Goal: Information Seeking & Learning: Learn about a topic

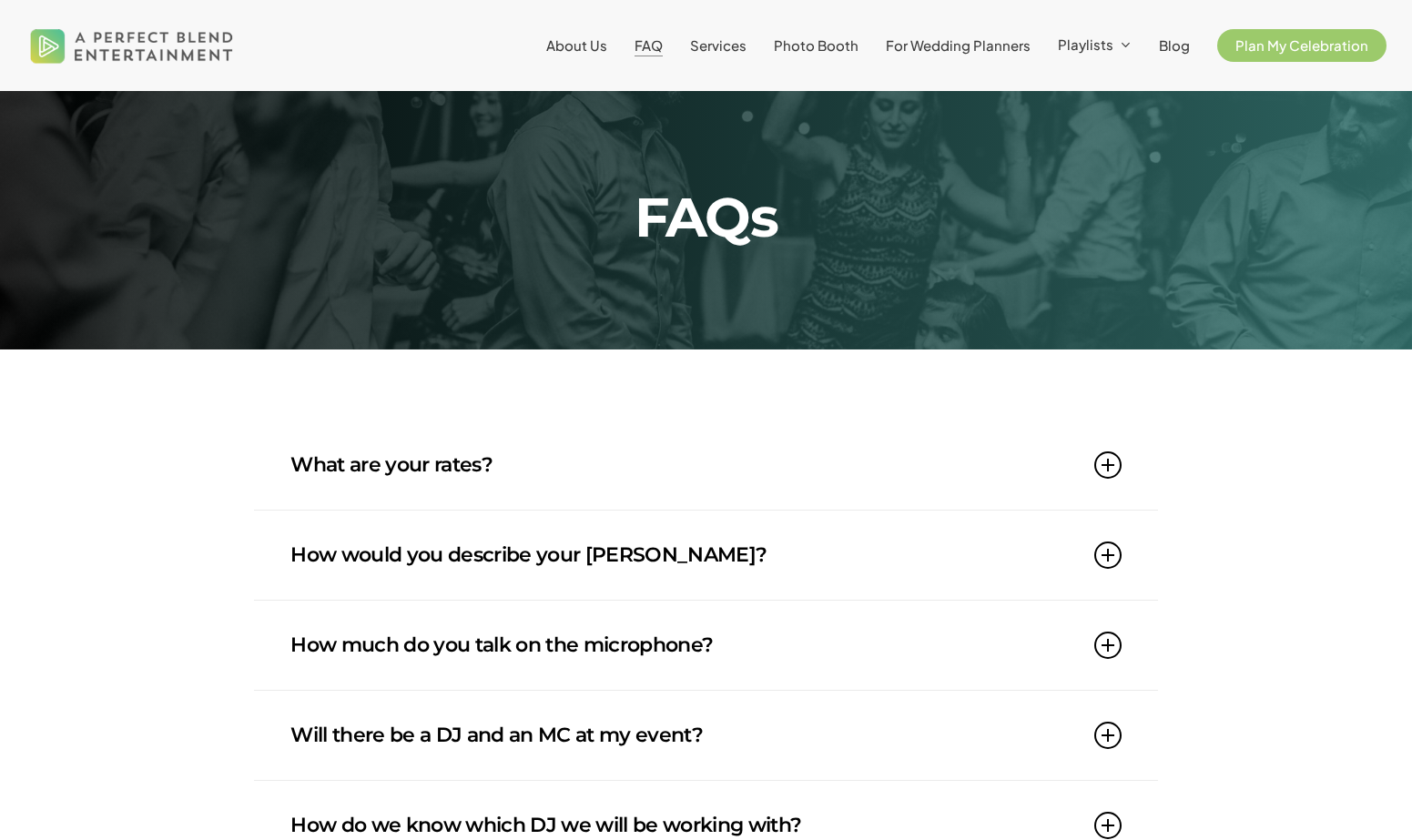
scroll to position [24, 0]
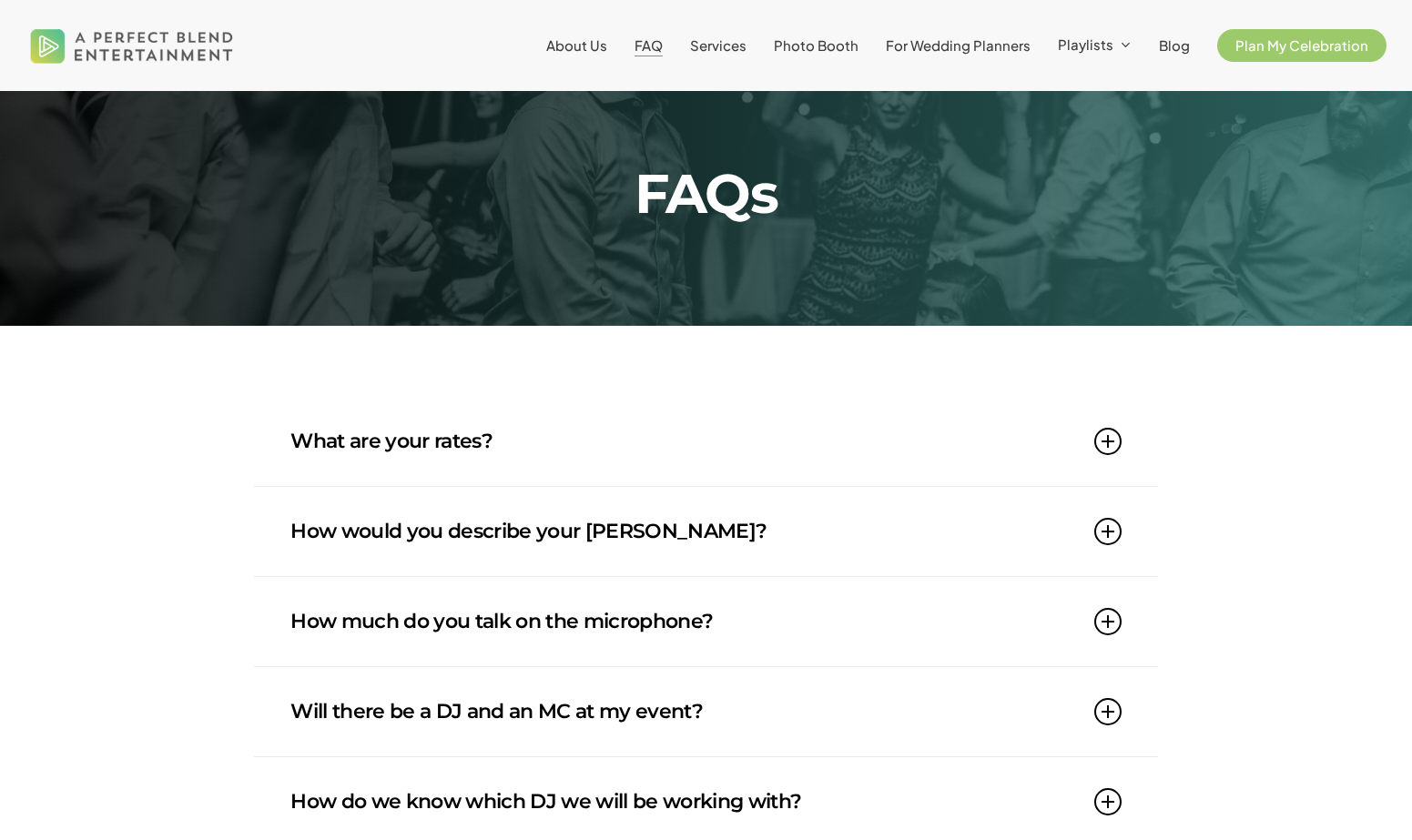
click at [411, 434] on link "What are your rates?" at bounding box center [706, 442] width 831 height 89
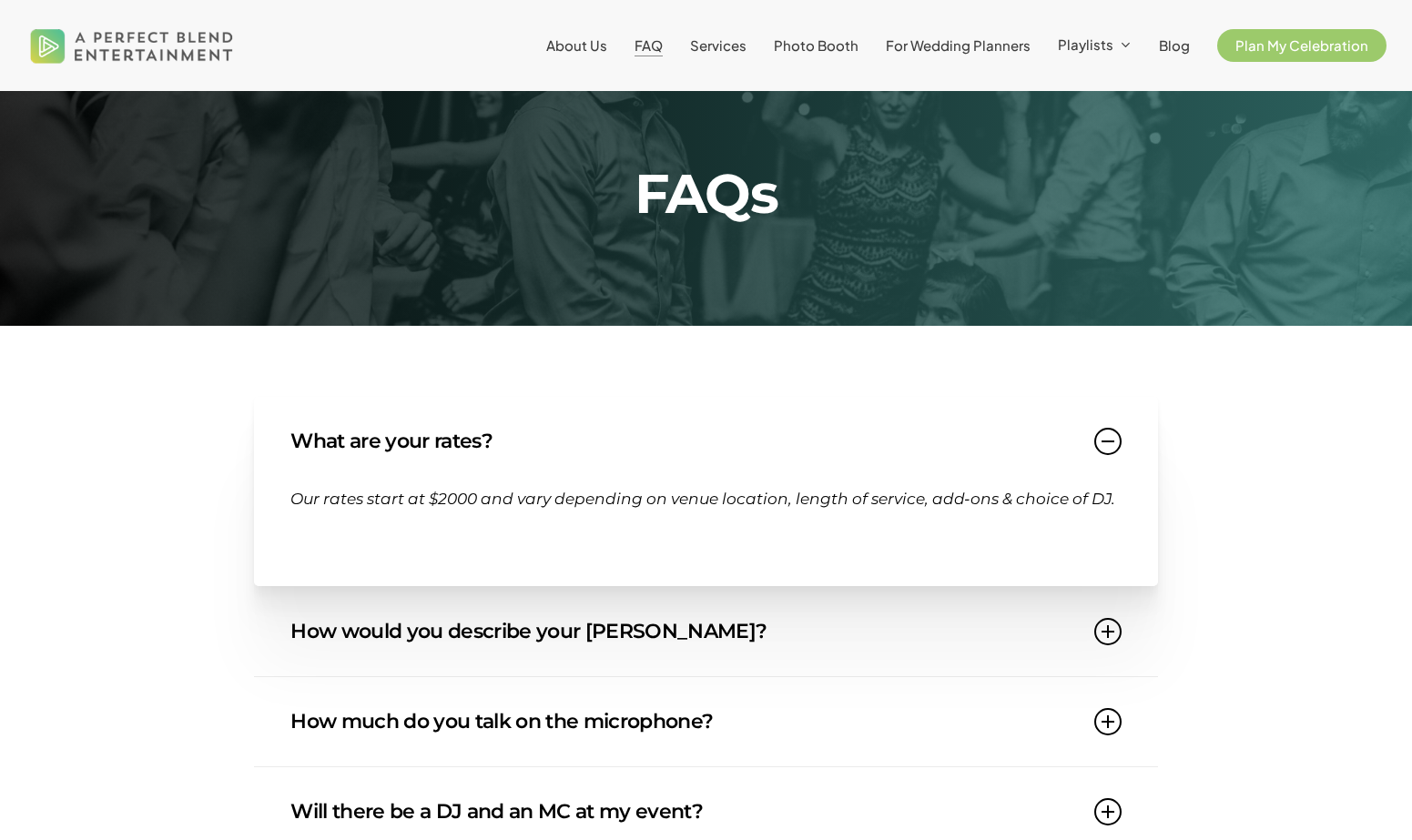
click at [411, 434] on link "What are your rates?" at bounding box center [706, 442] width 831 height 89
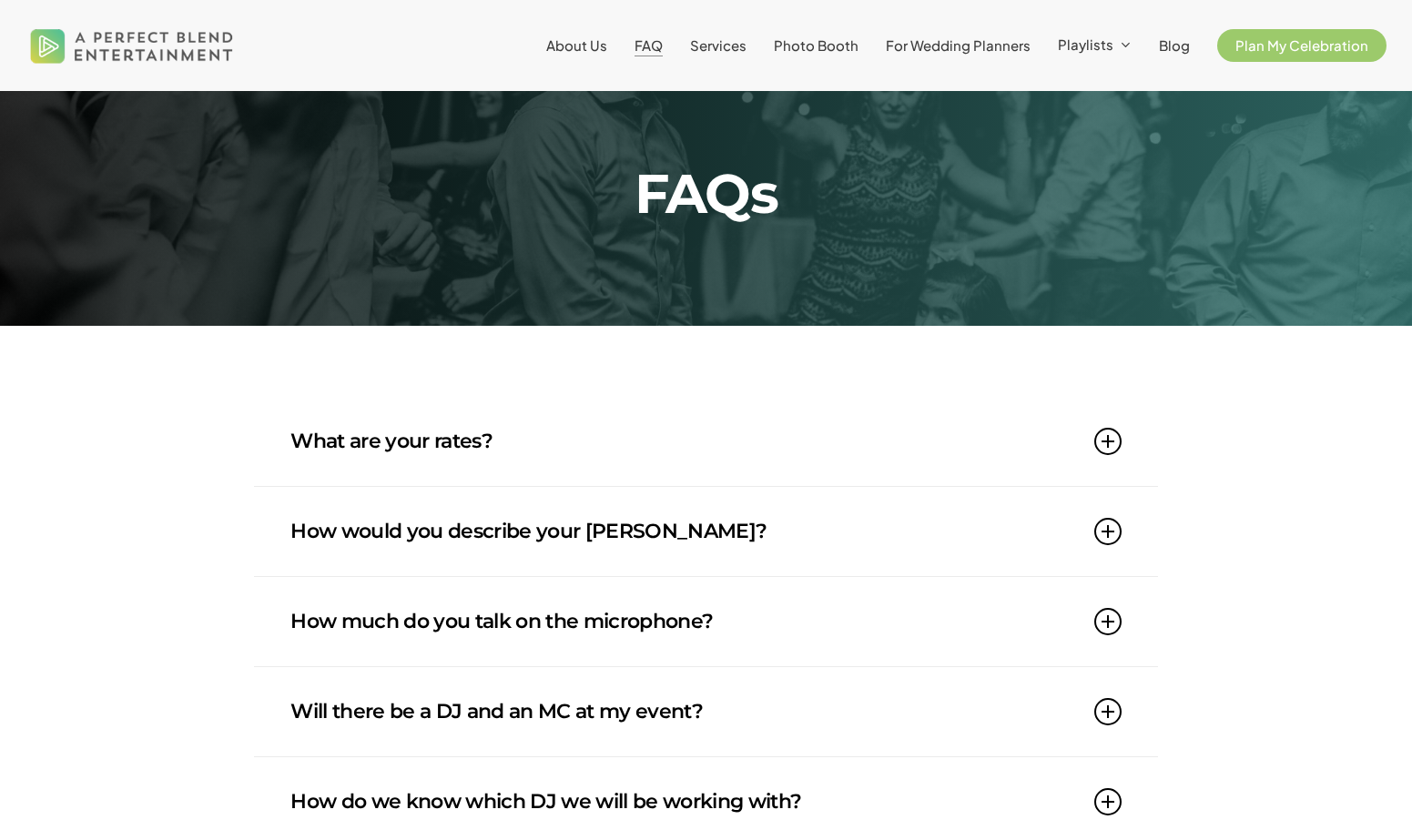
click at [411, 513] on link "How would you describe your DJ style?" at bounding box center [706, 532] width 831 height 89
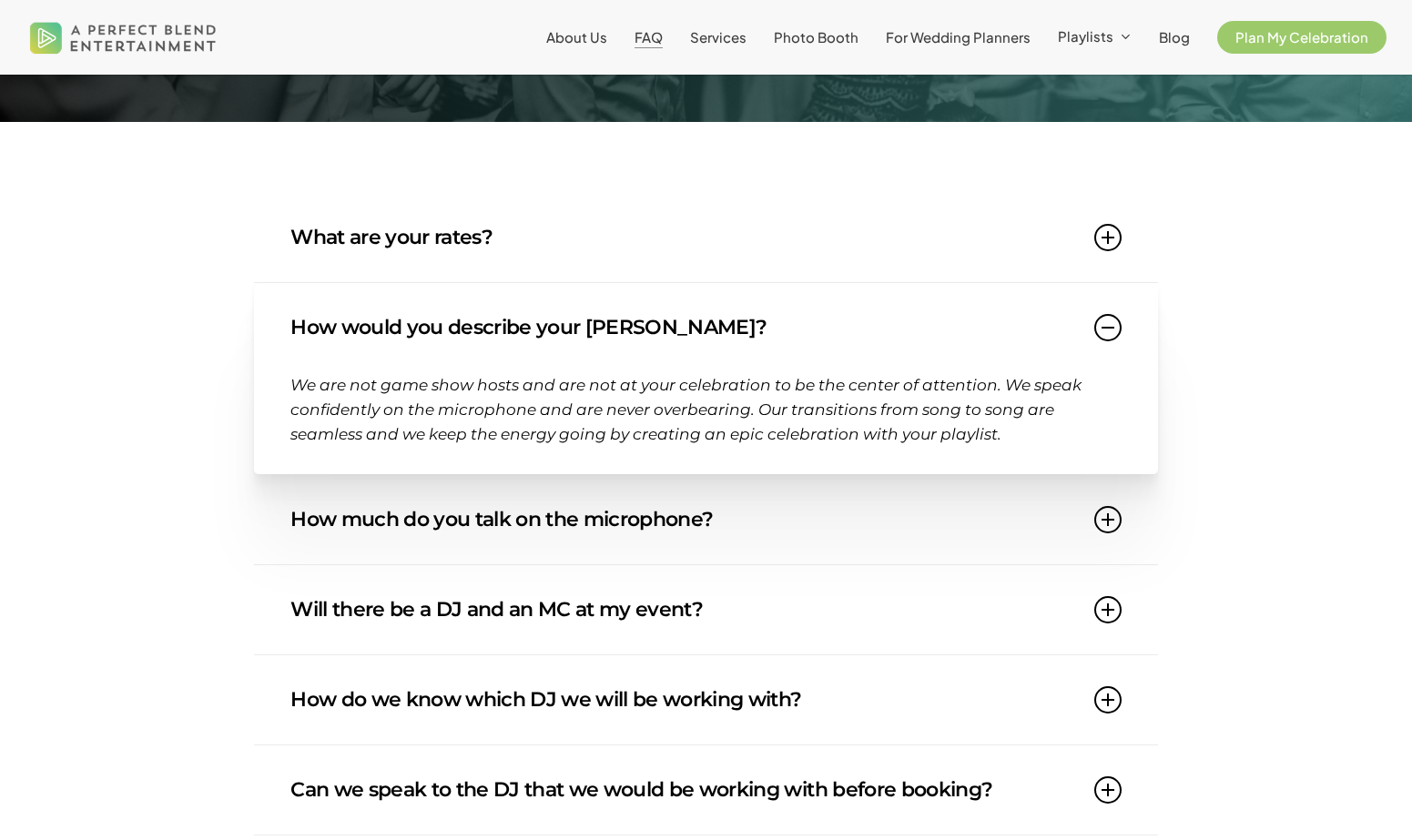
scroll to position [268, 0]
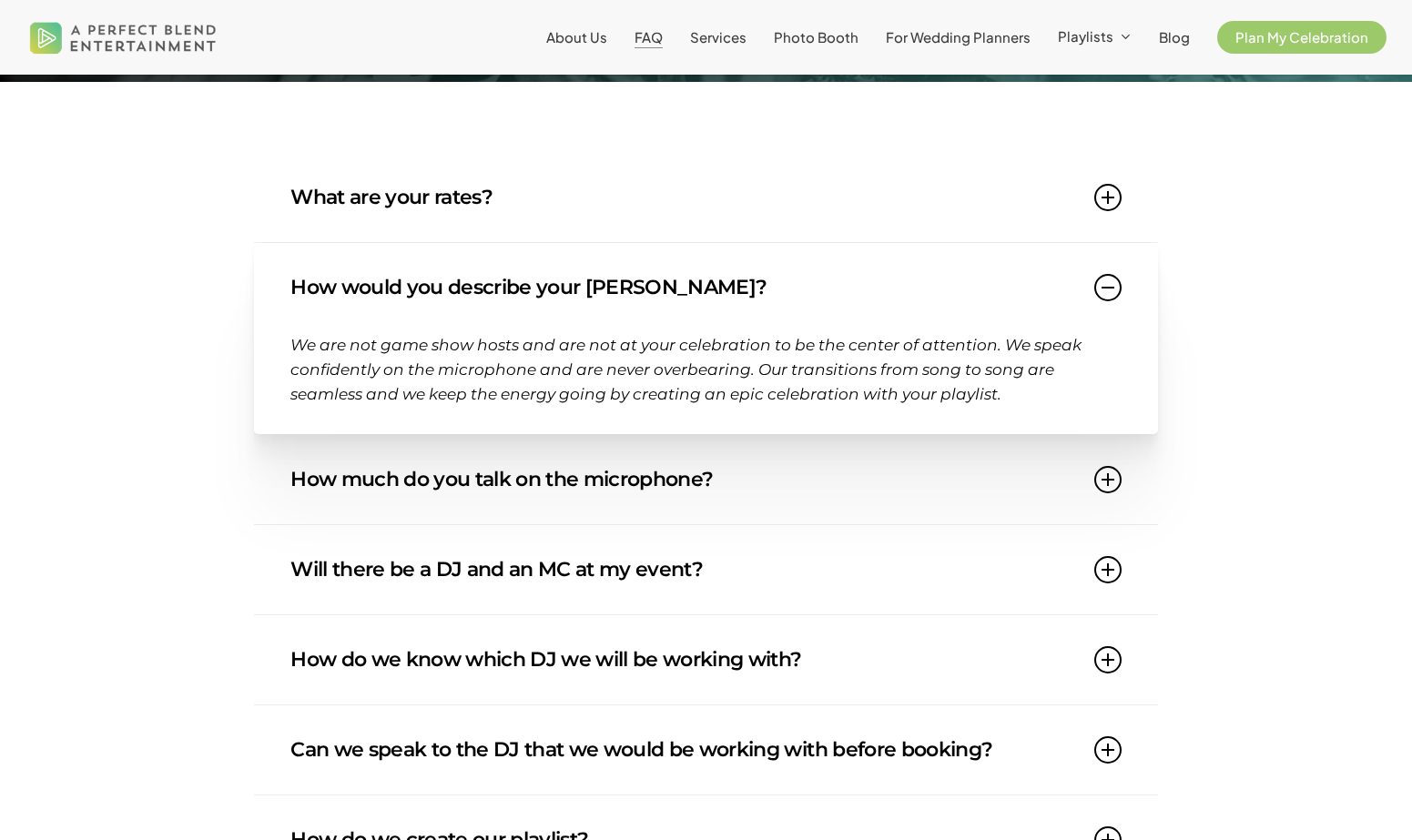
click at [450, 469] on link "How much do you talk on the microphone?" at bounding box center [706, 480] width 831 height 89
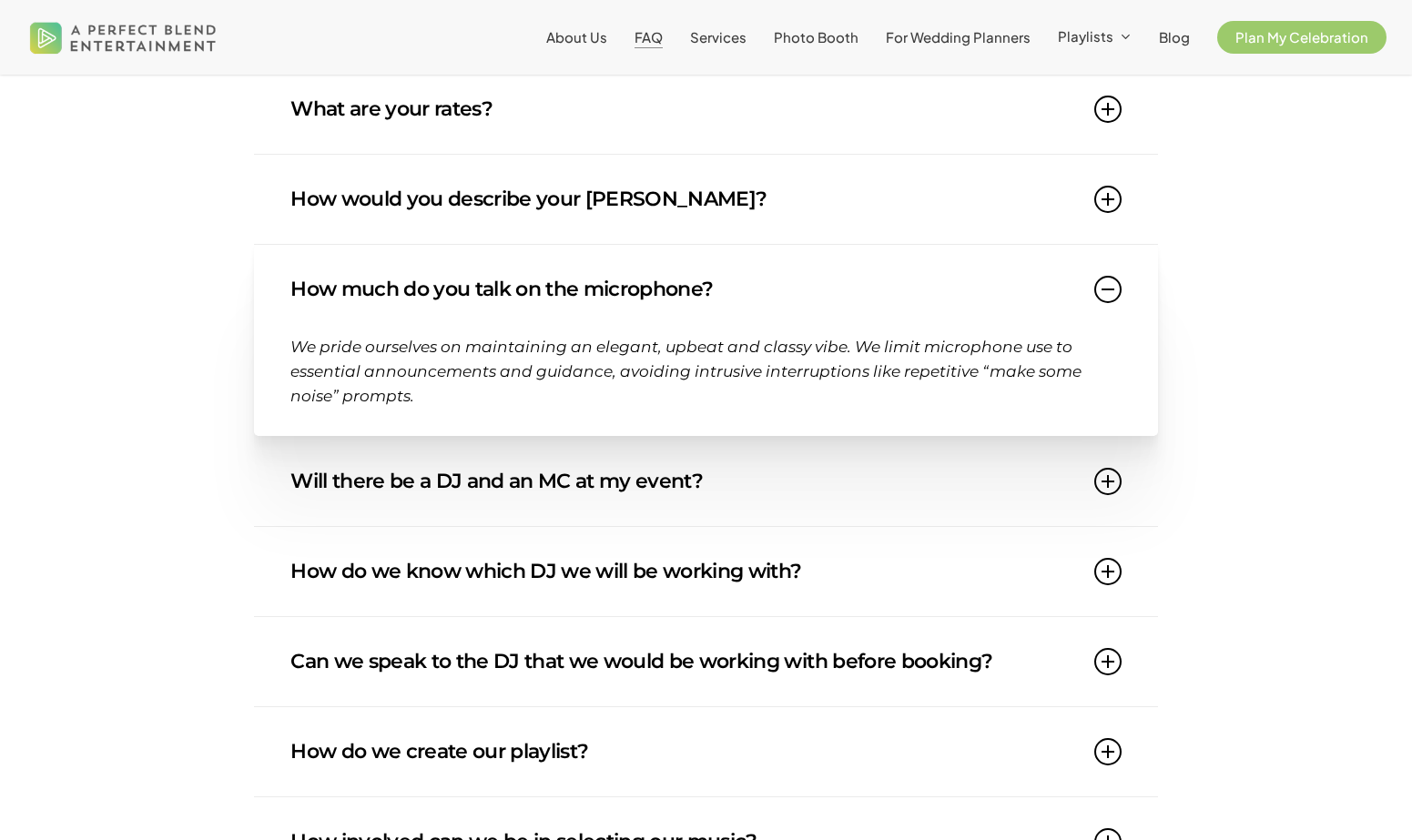
scroll to position [356, 0]
click at [450, 469] on link "Will there be a DJ and an MC at my event?" at bounding box center [706, 481] width 831 height 89
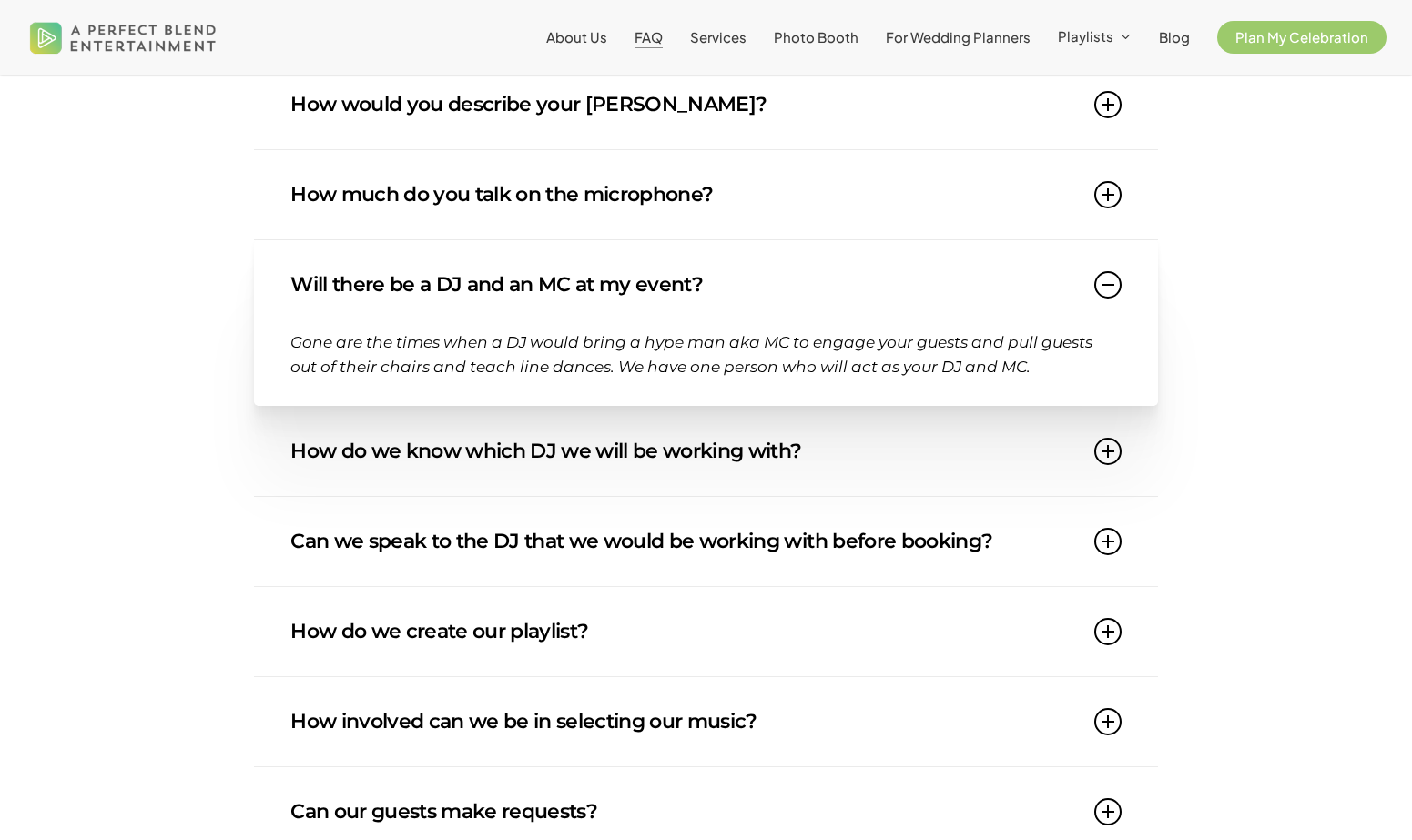
scroll to position [453, 0]
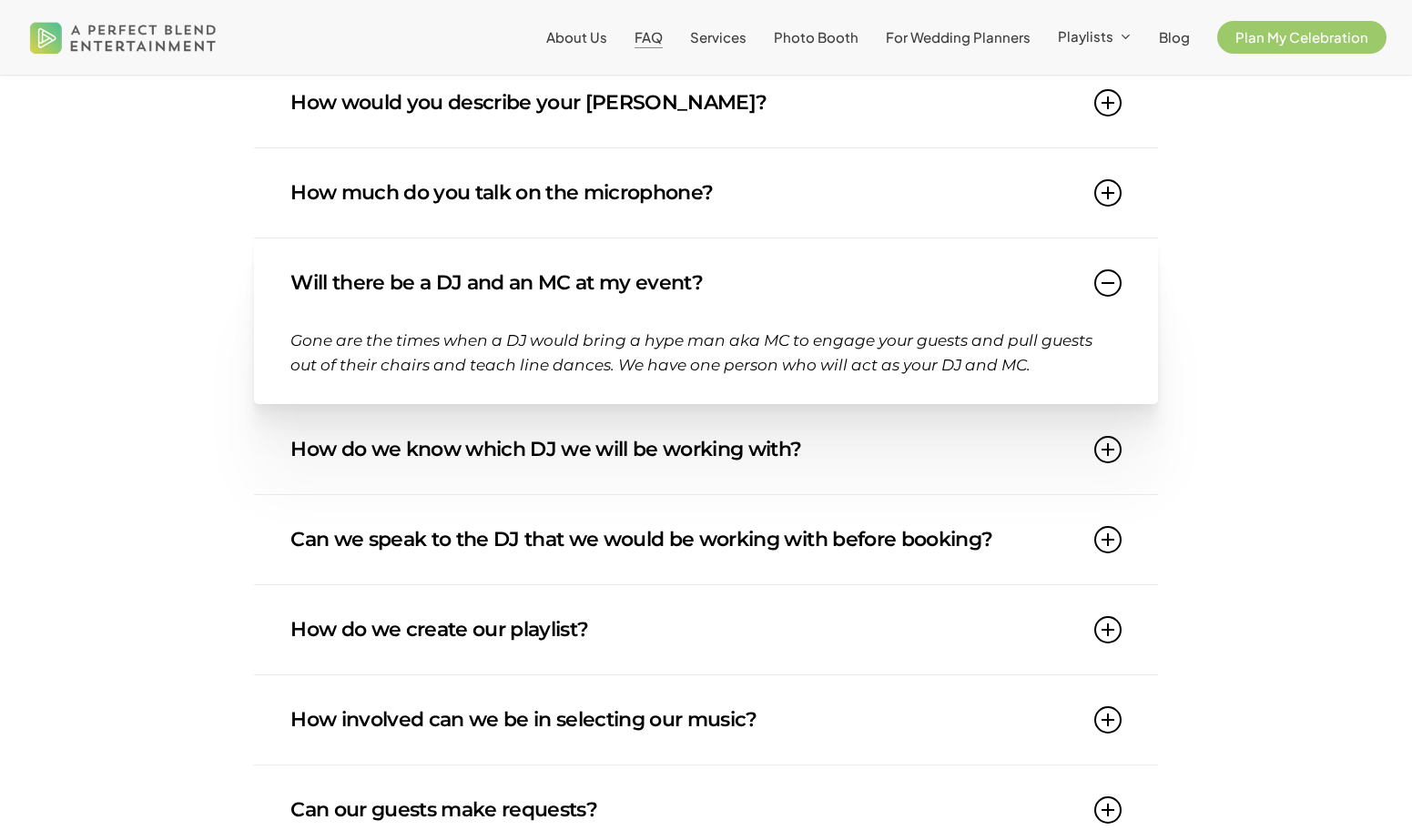
click at [450, 469] on link "How do we know which DJ we will be working with?" at bounding box center [706, 450] width 831 height 89
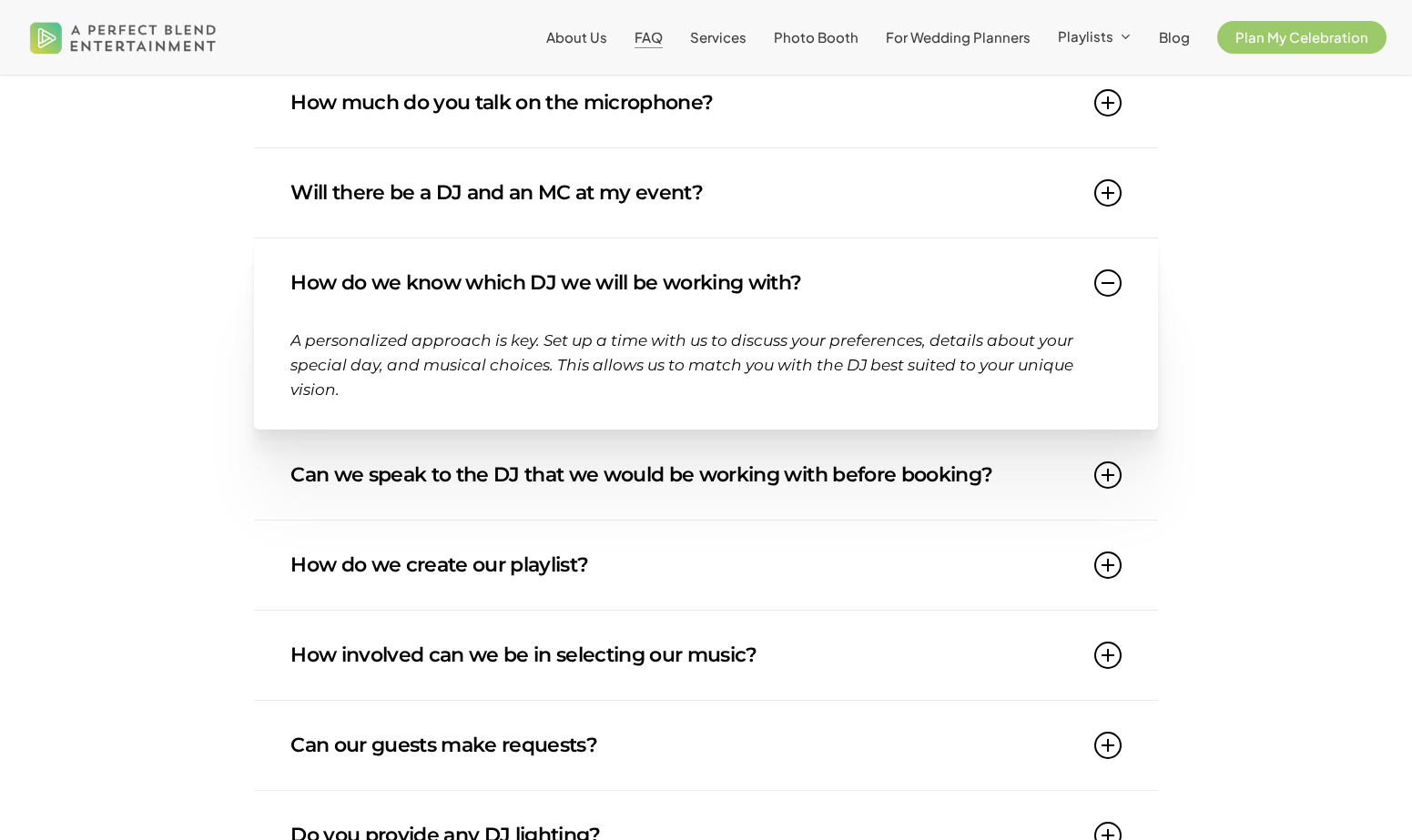
scroll to position [540, 0]
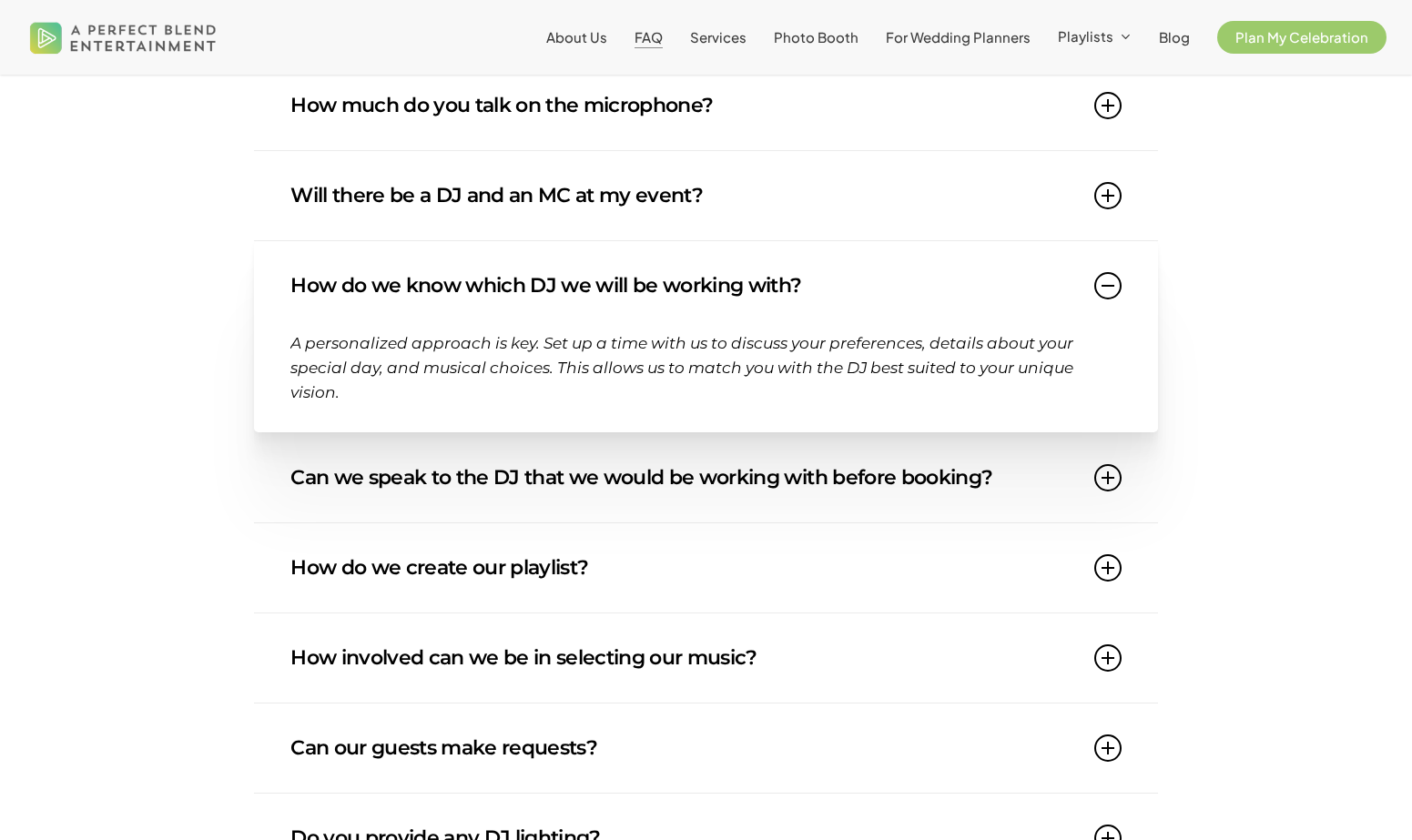
click at [450, 469] on link "Can we speak to the DJ that we would be working with before booking?" at bounding box center [706, 478] width 831 height 89
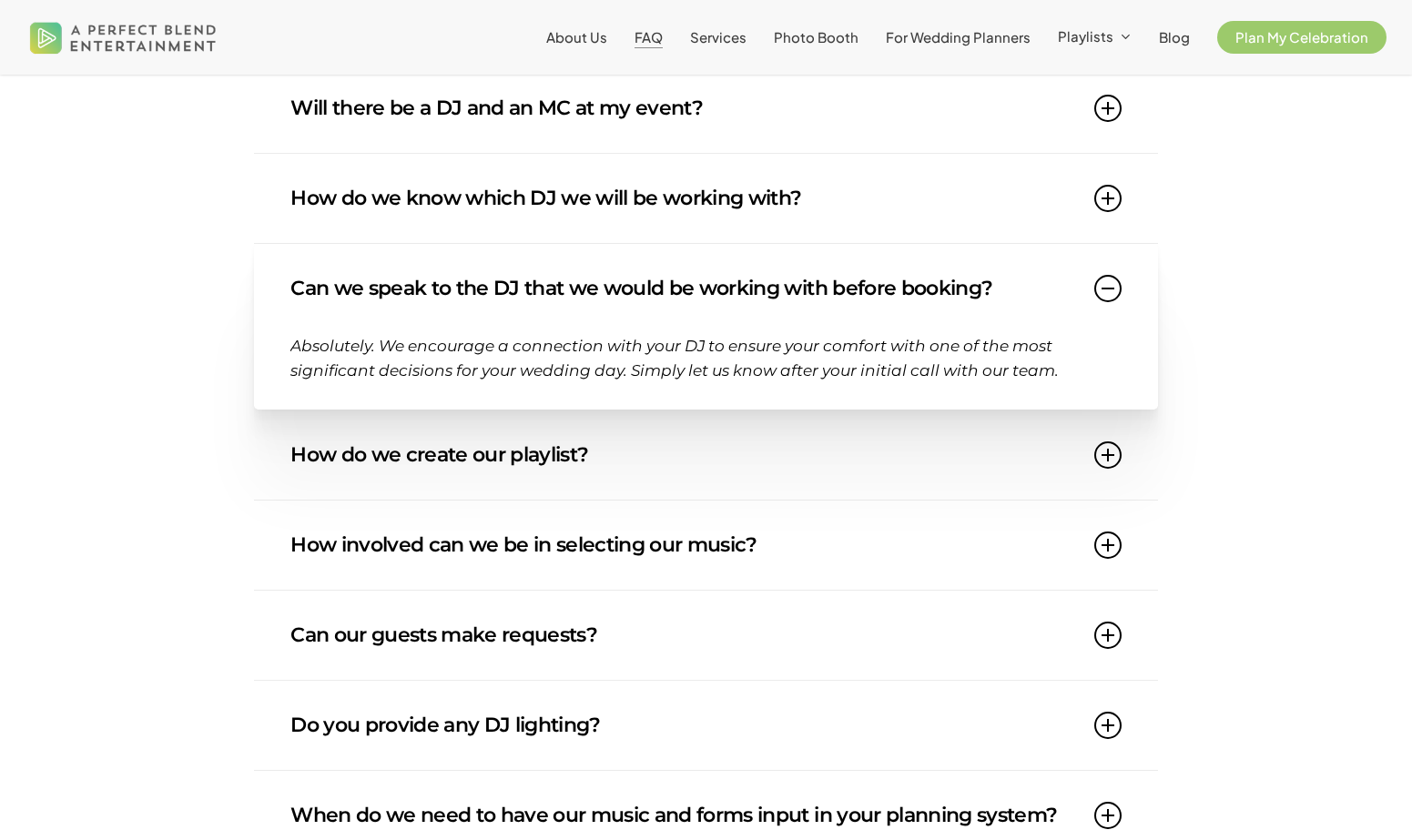
click at [450, 471] on link "How do we create our playlist?" at bounding box center [706, 456] width 831 height 89
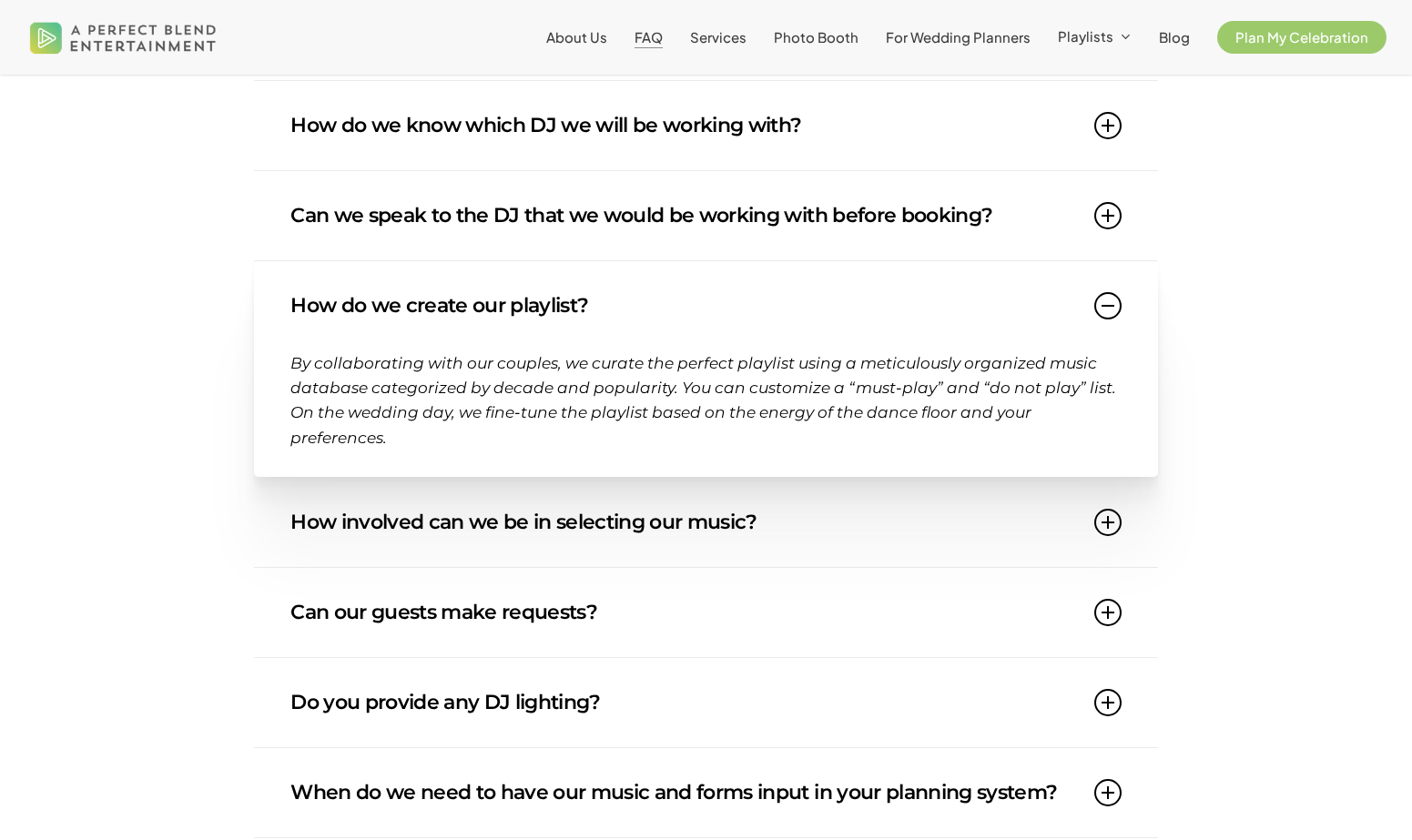
scroll to position [742, 0]
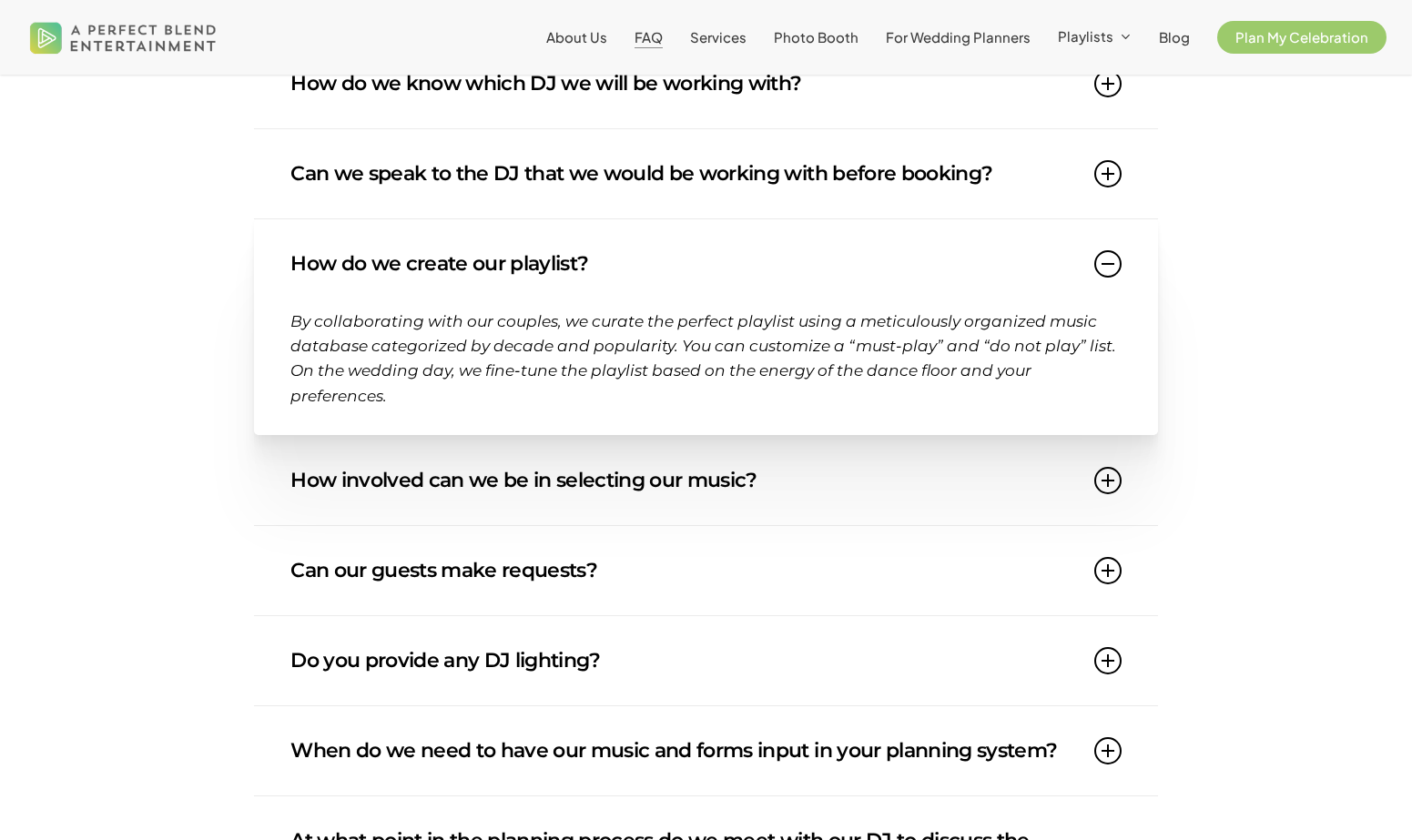
click at [450, 474] on link "How involved can we be in selecting our music?" at bounding box center [706, 481] width 831 height 89
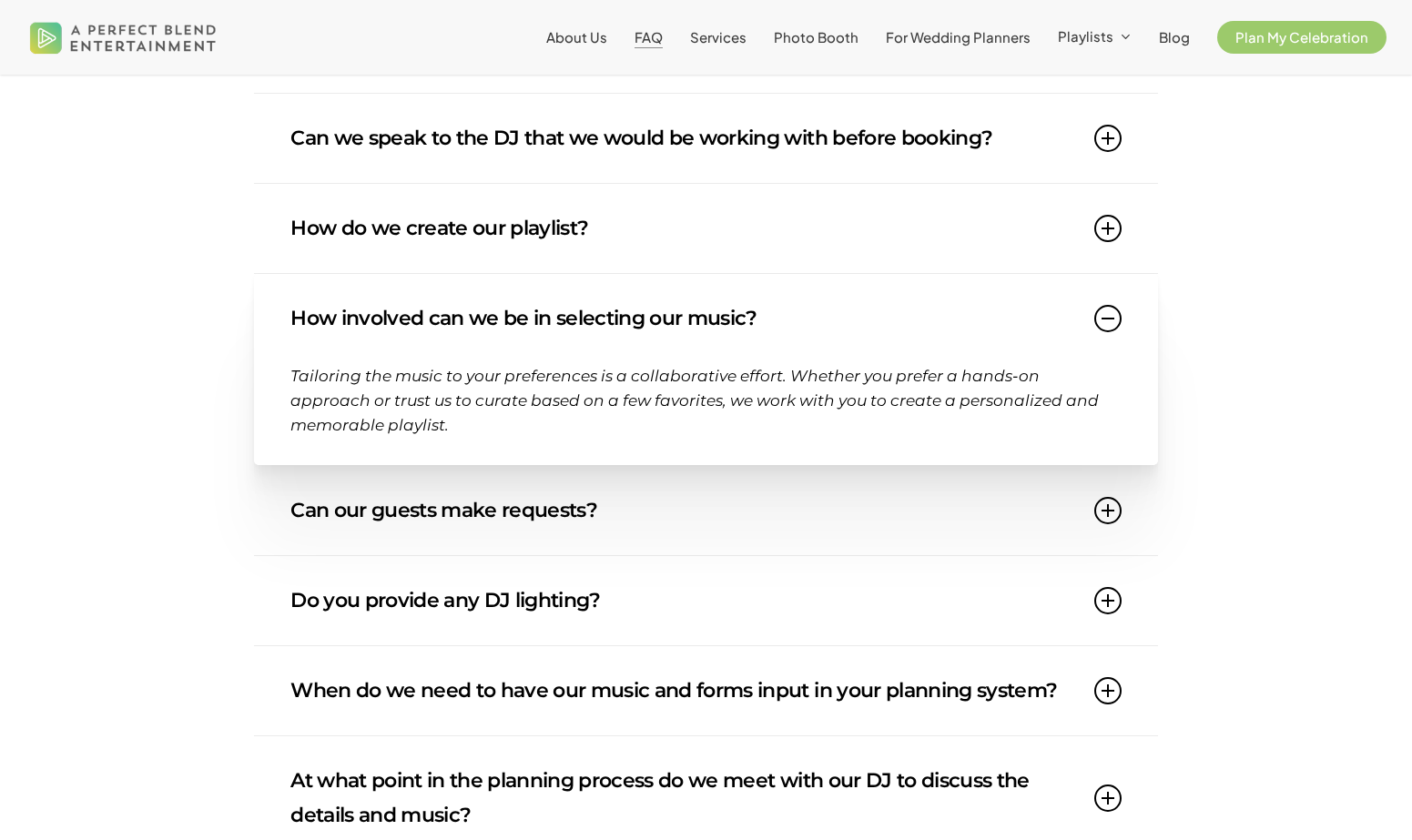
scroll to position [783, 0]
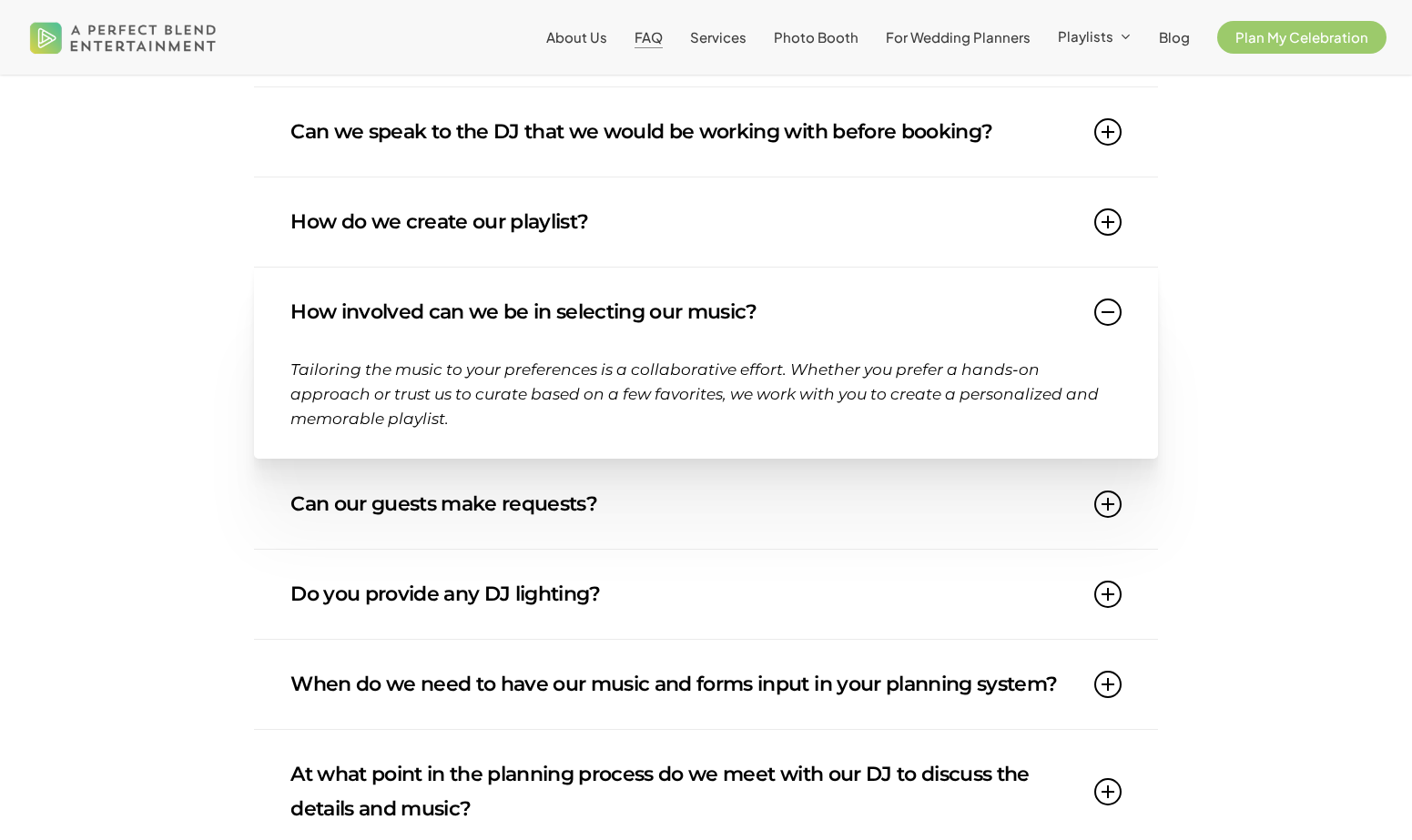
click at [450, 482] on link "Can our guests make requests?" at bounding box center [706, 504] width 831 height 89
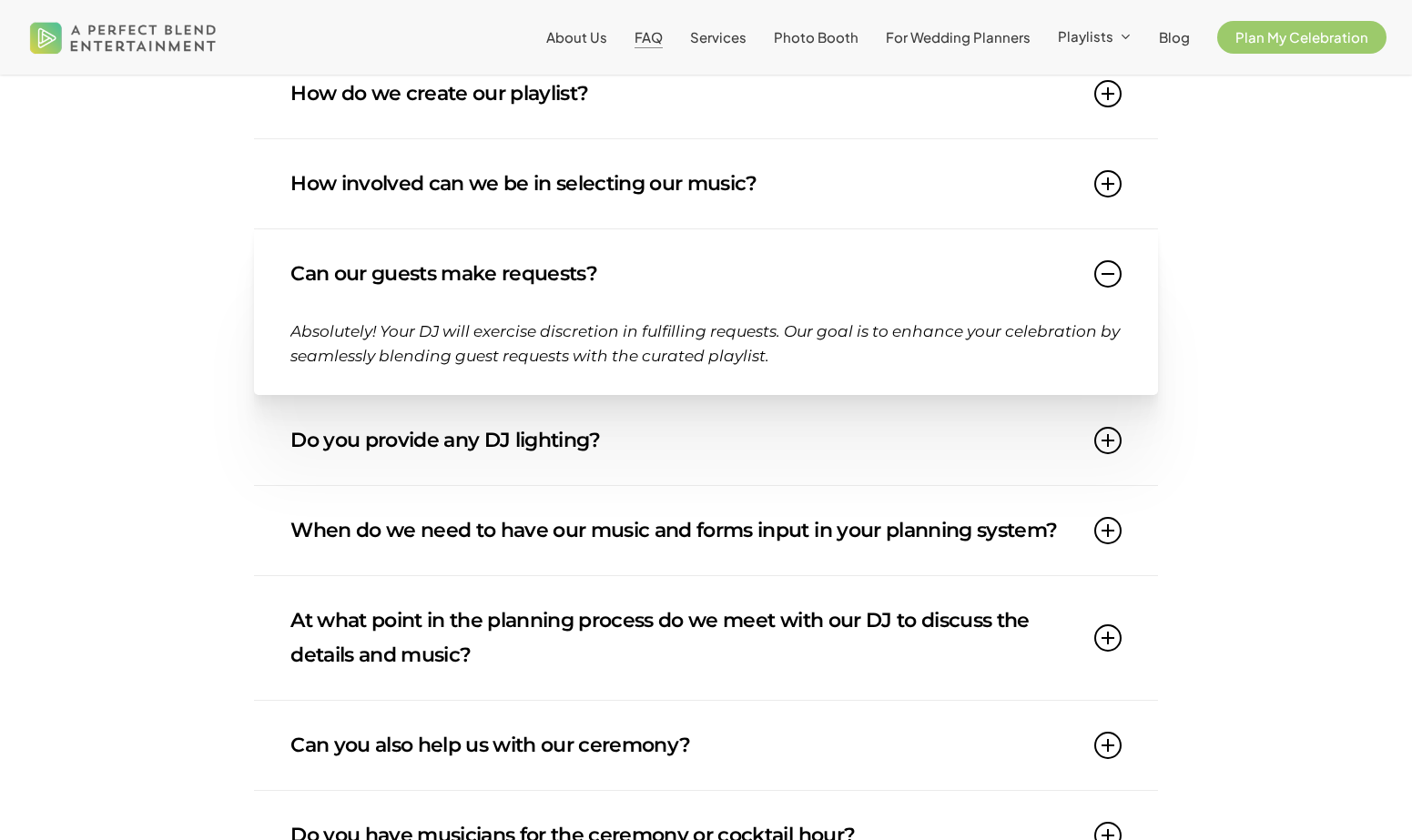
scroll to position [921, 0]
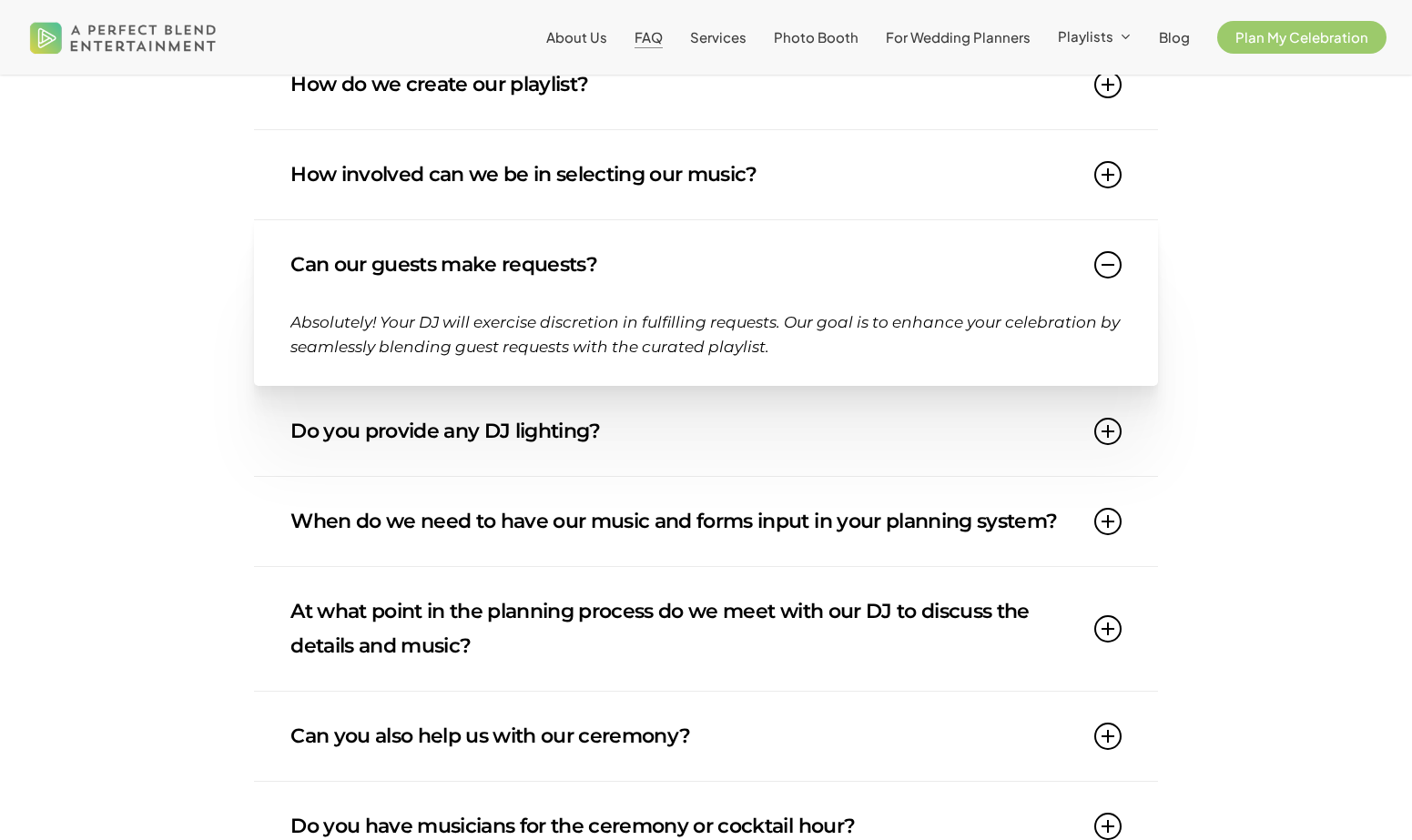
click at [463, 532] on link "When do we need to have our music and forms input in your planning system?" at bounding box center [706, 521] width 831 height 89
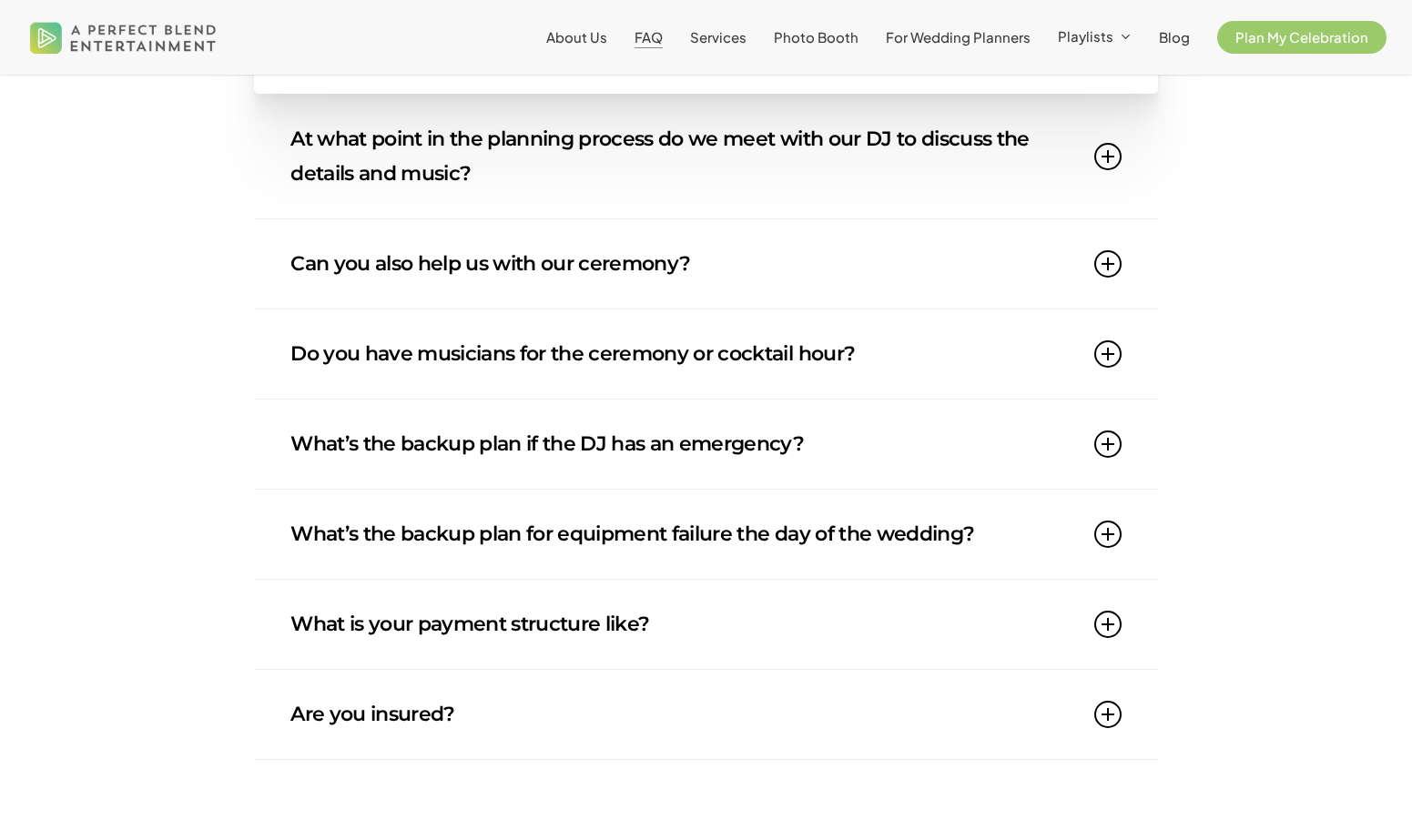
scroll to position [1399, 0]
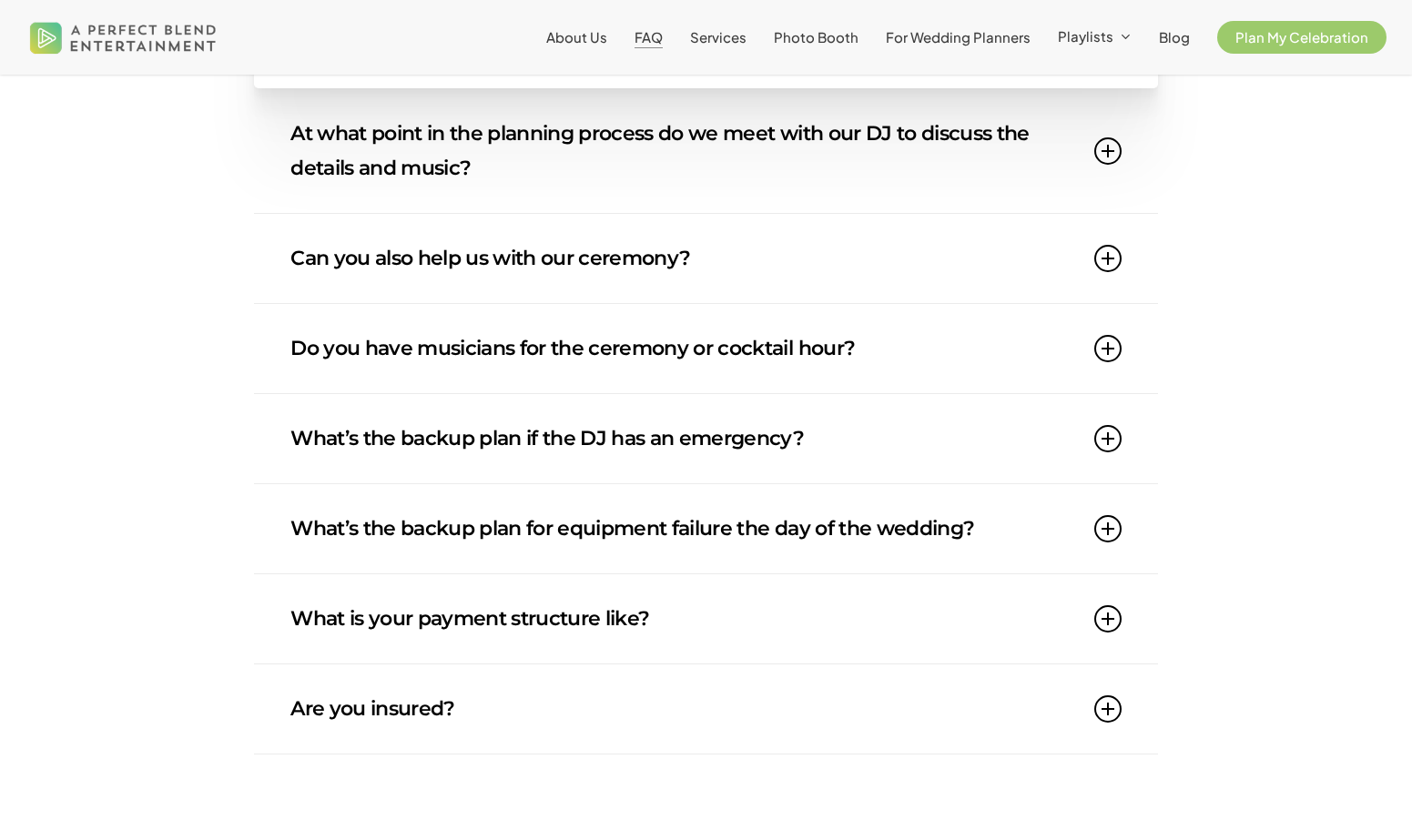
click at [541, 303] on link "Can you also help us with our ceremony?" at bounding box center [706, 258] width 831 height 89
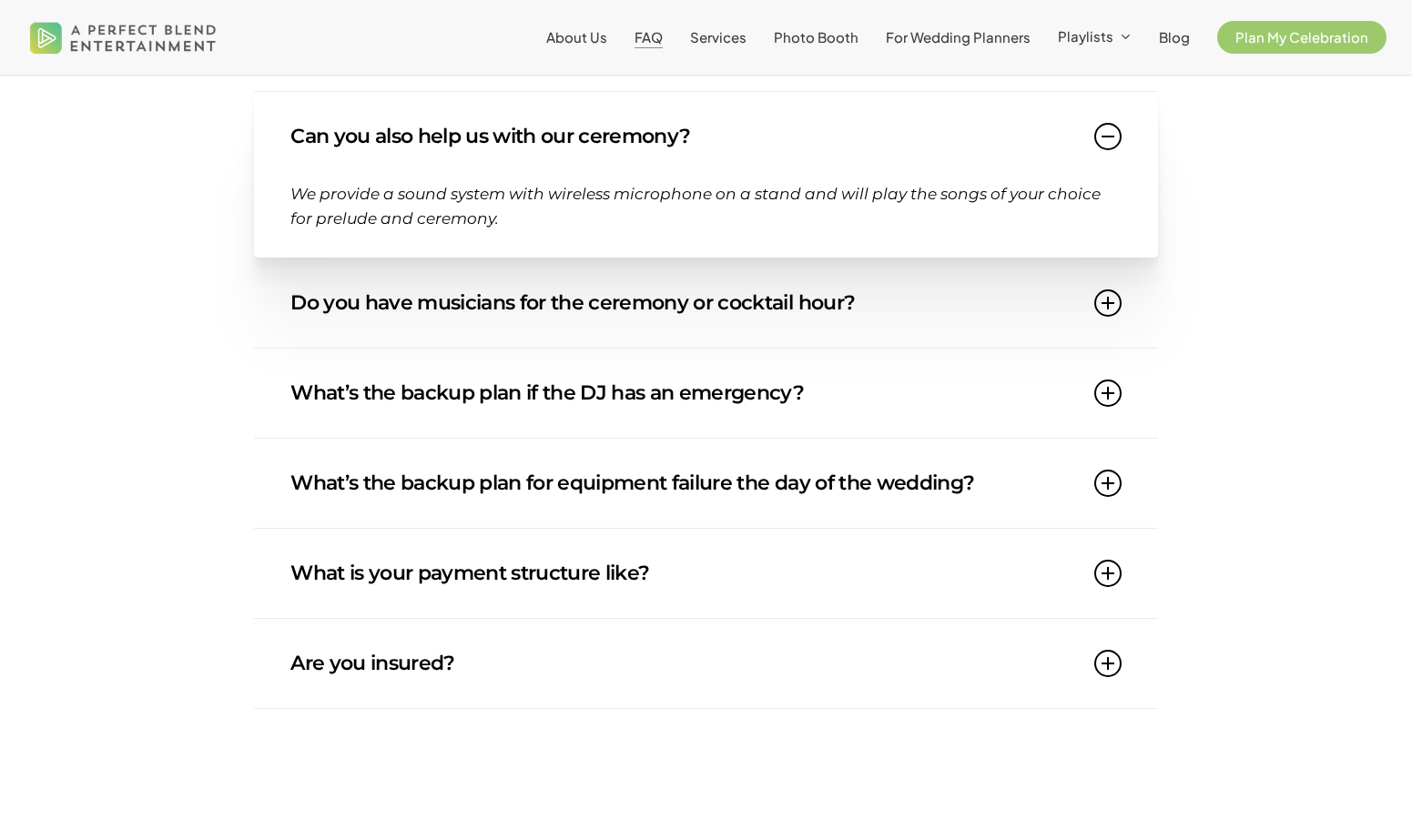
scroll to position [1443, 0]
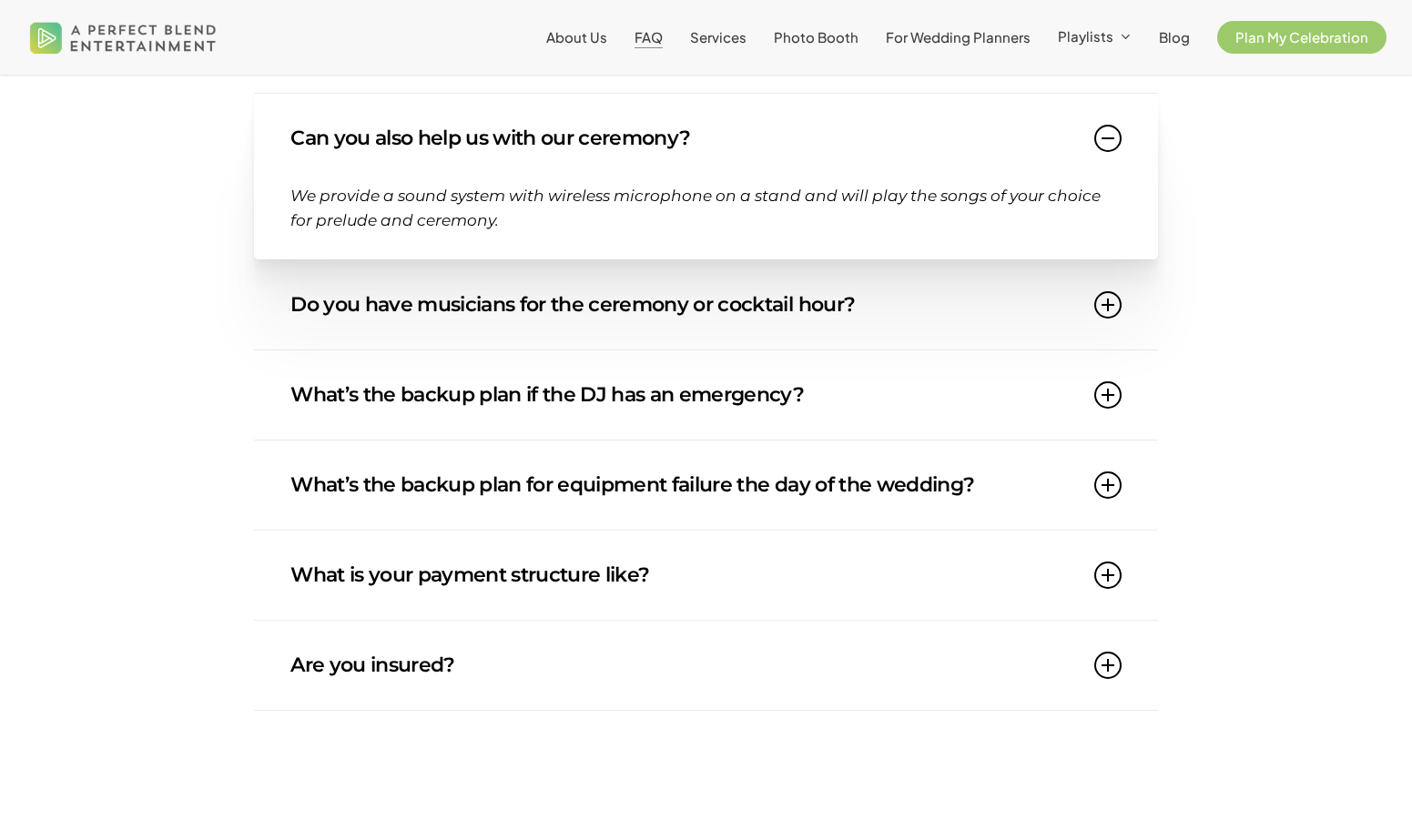
click at [541, 329] on link "Do you have musicians for the ceremony or cocktail hour?" at bounding box center [706, 305] width 831 height 89
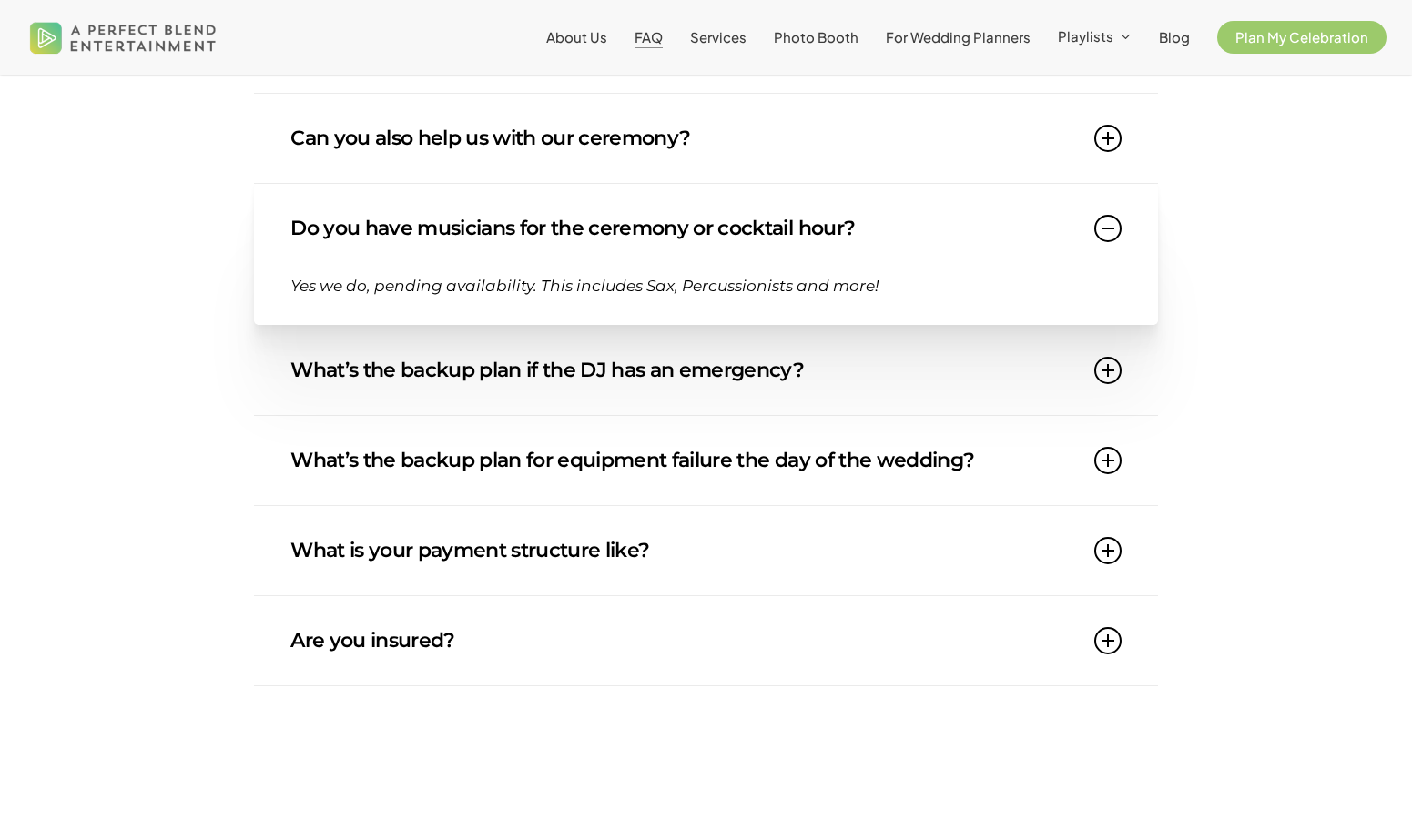
click at [521, 415] on link "What’s the backup plan if the DJ has an emergency?" at bounding box center [706, 370] width 831 height 89
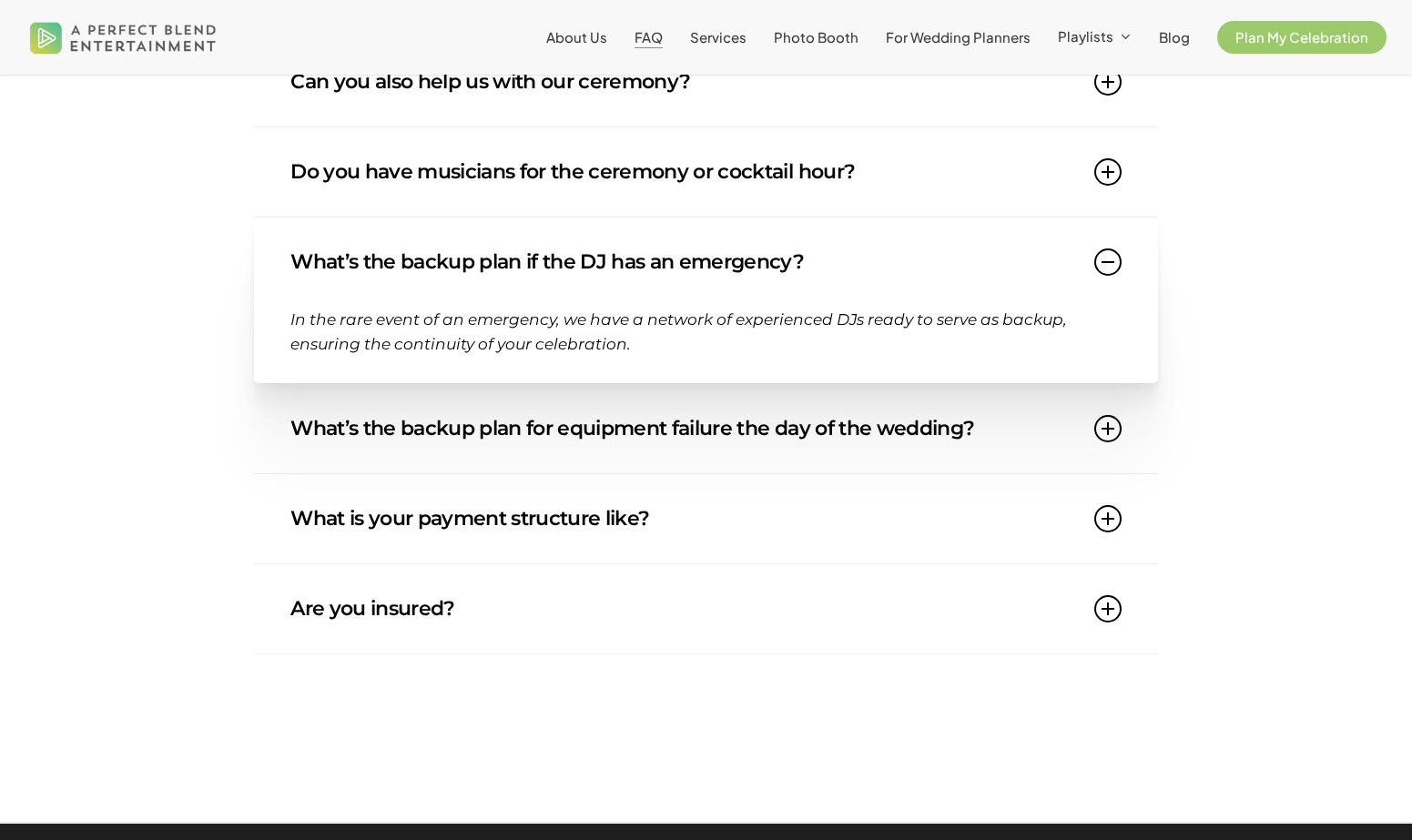
scroll to position [1507, 0]
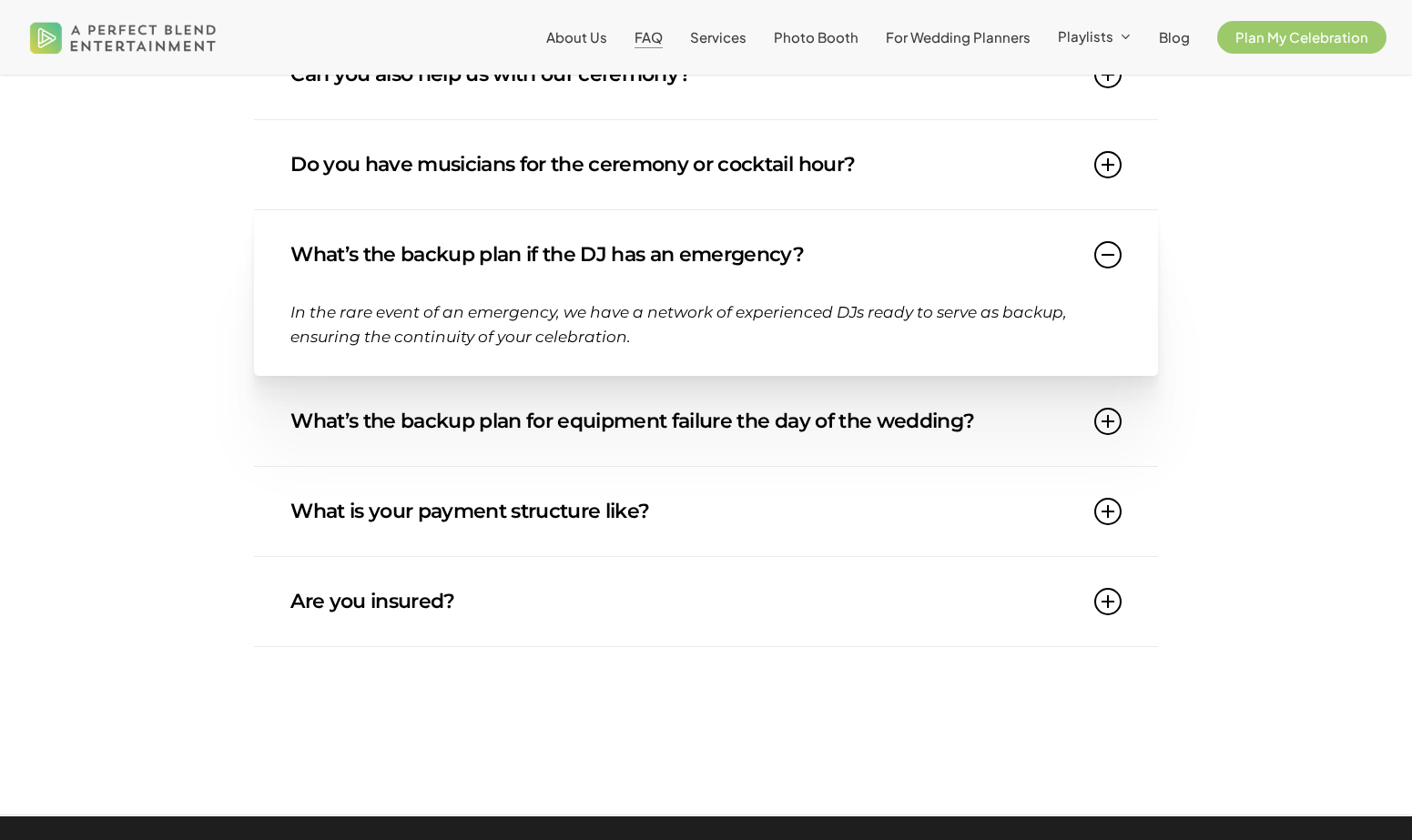
click at [520, 430] on link "What’s the backup plan for equipment failure the day of the wedding?" at bounding box center [706, 422] width 831 height 89
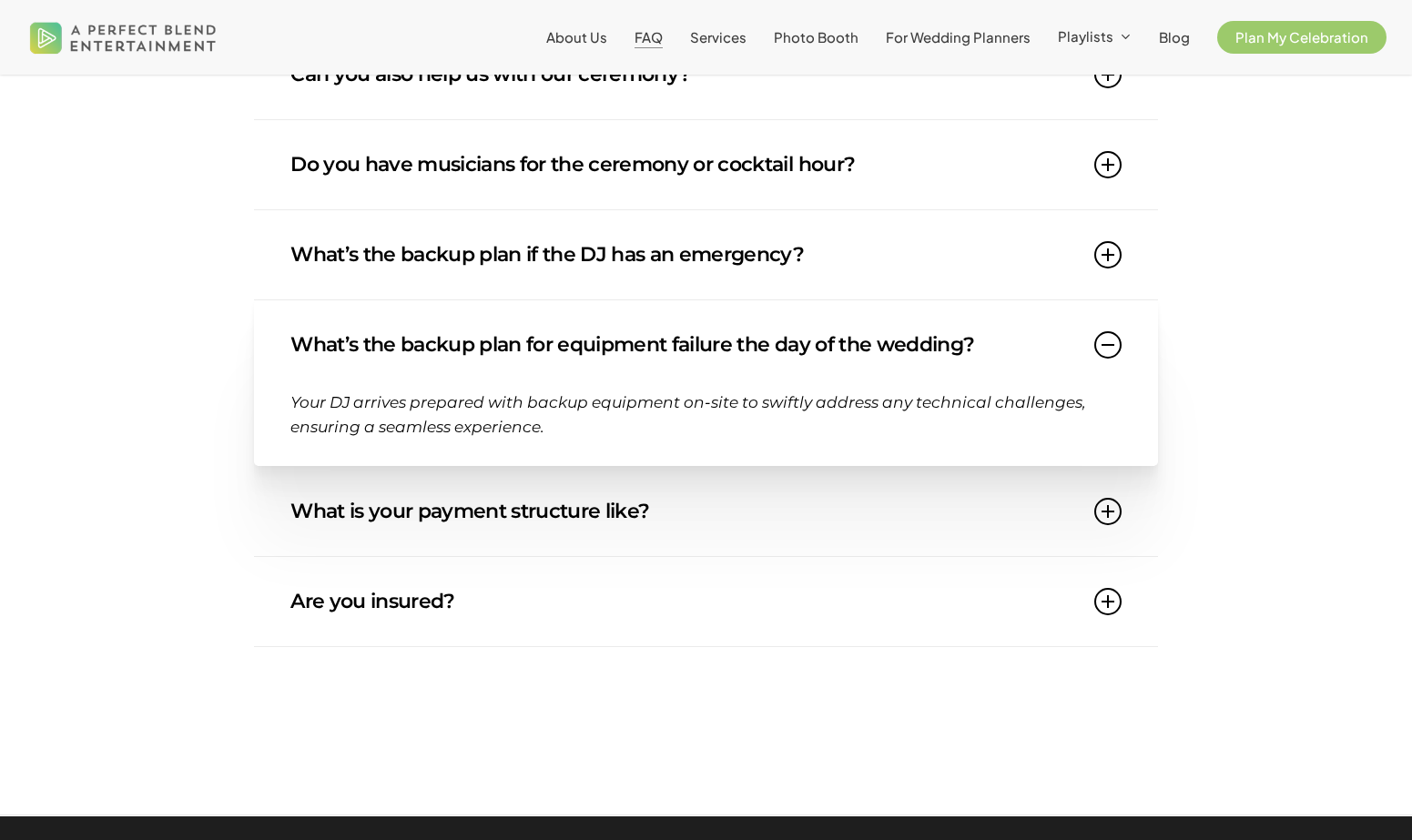
click at [478, 550] on link "What is your payment structure like?" at bounding box center [706, 511] width 831 height 89
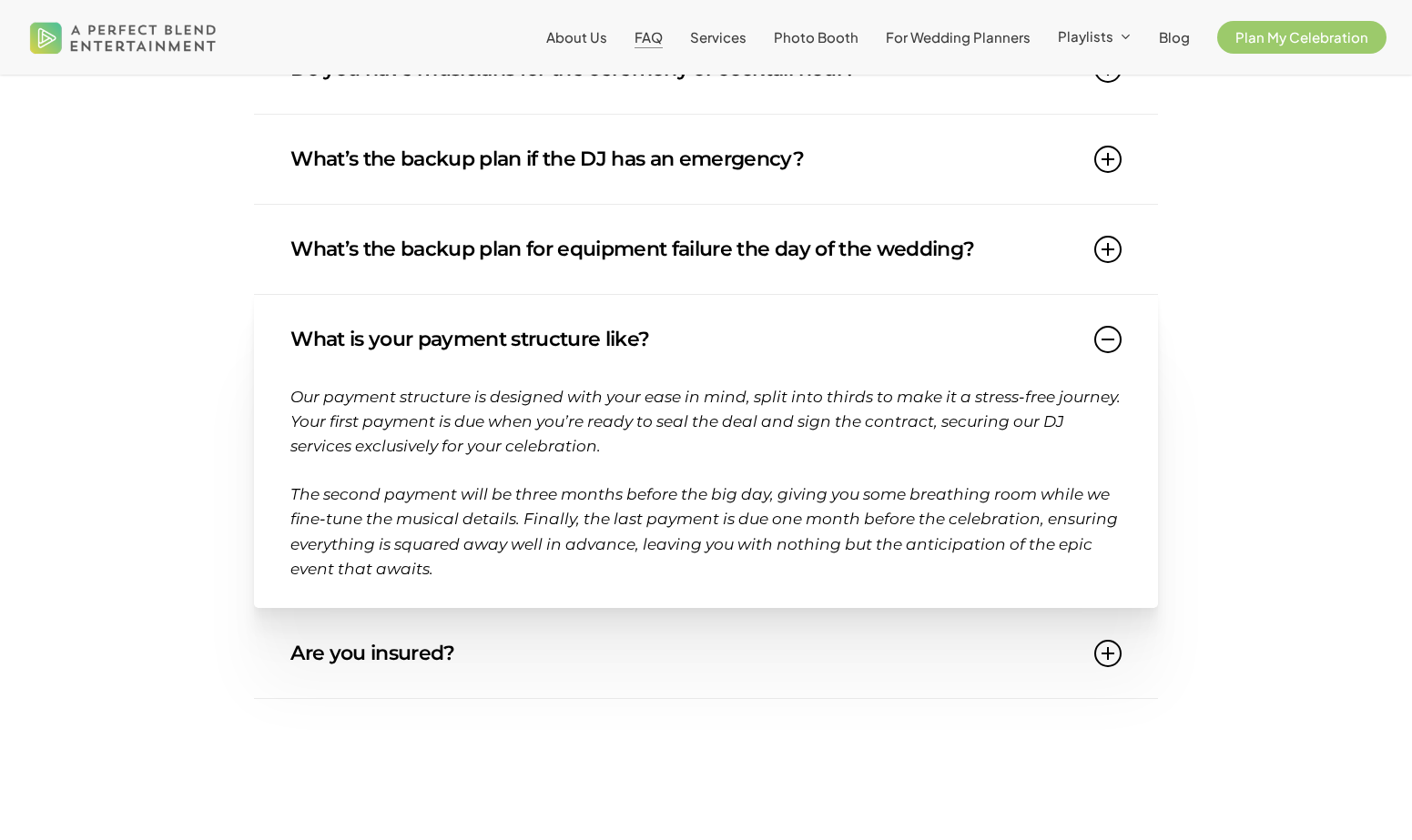
scroll to position [1606, 0]
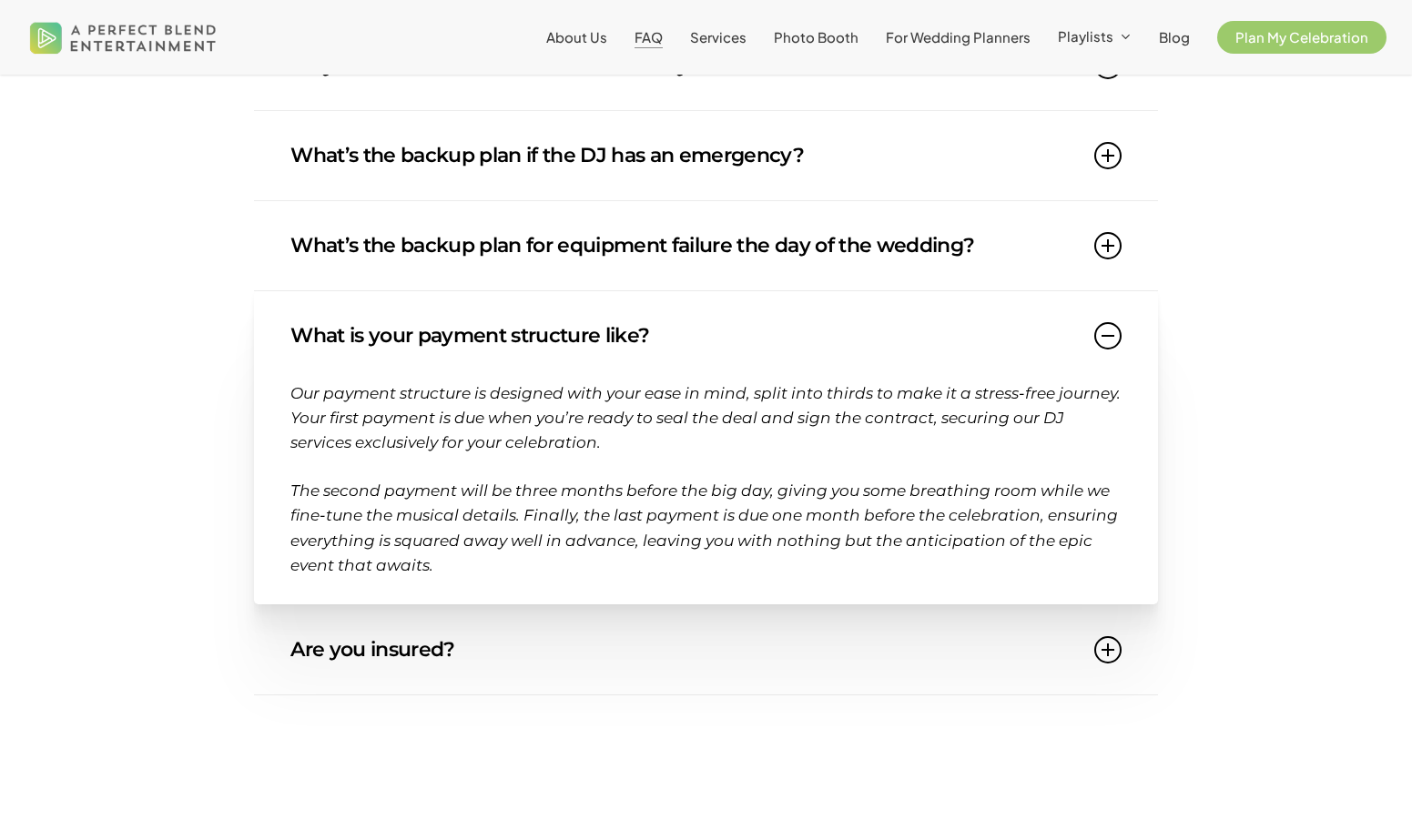
click at [490, 673] on link "Are you insured?" at bounding box center [706, 650] width 831 height 89
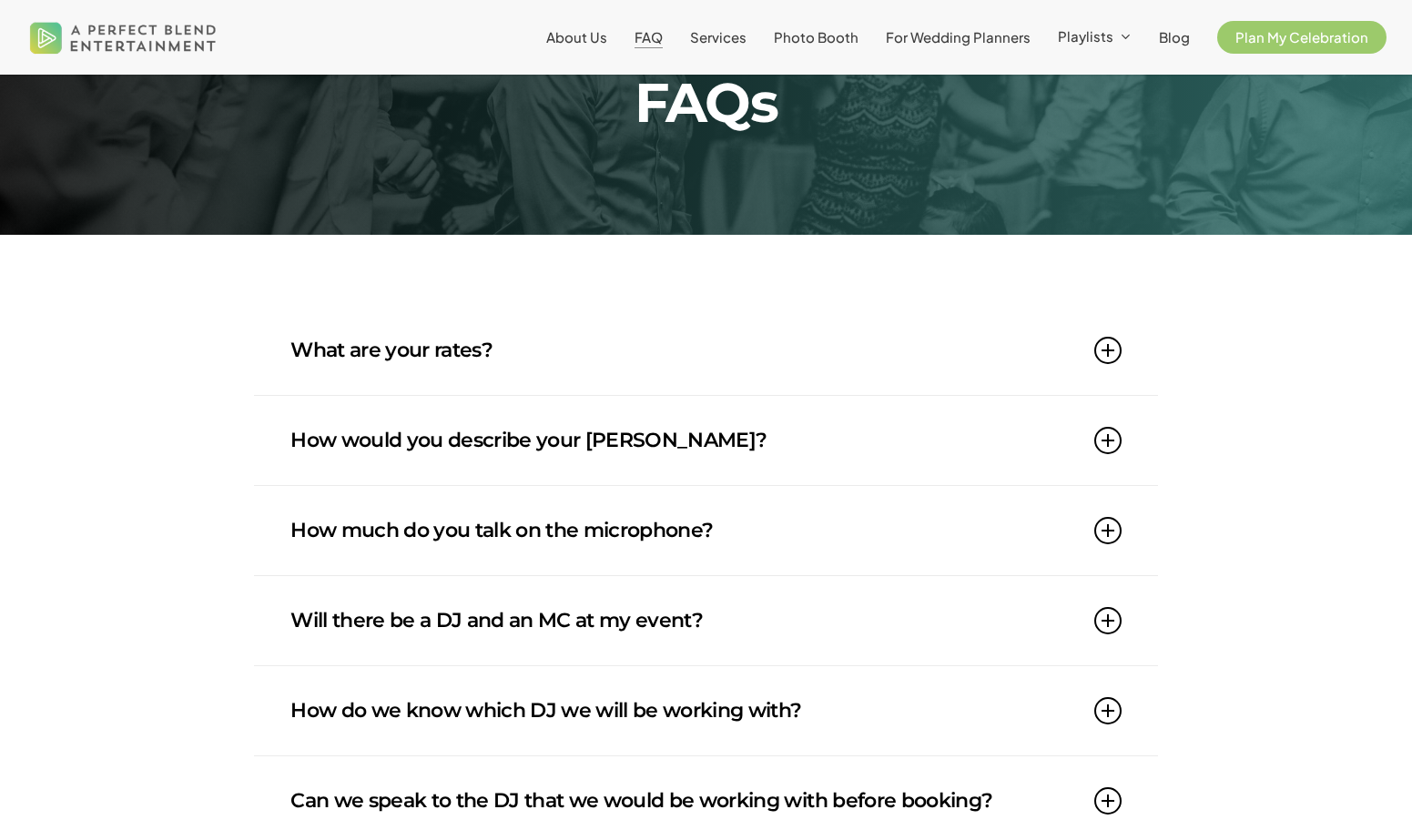
scroll to position [0, 0]
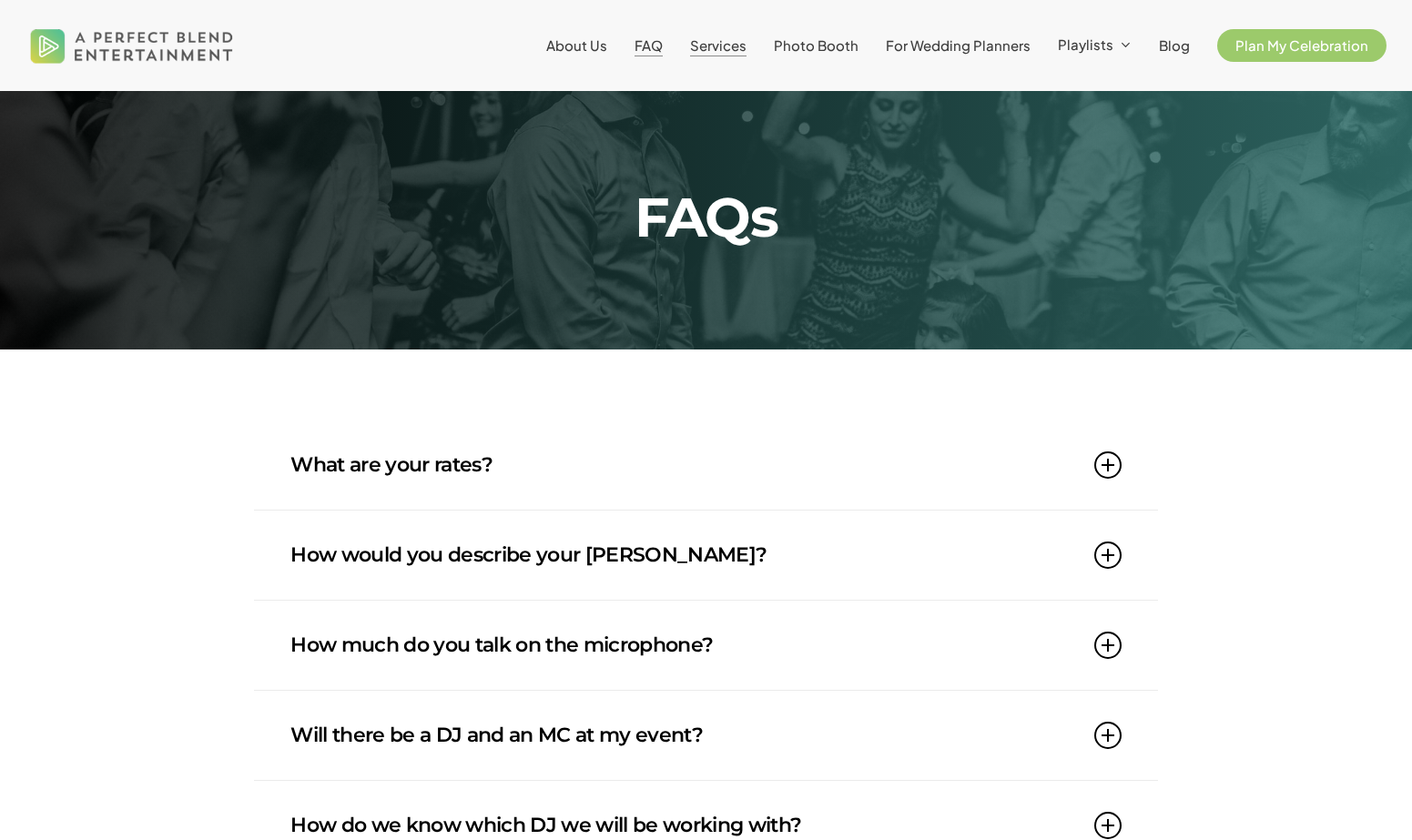
click at [734, 42] on span "Services" at bounding box center [718, 45] width 57 height 17
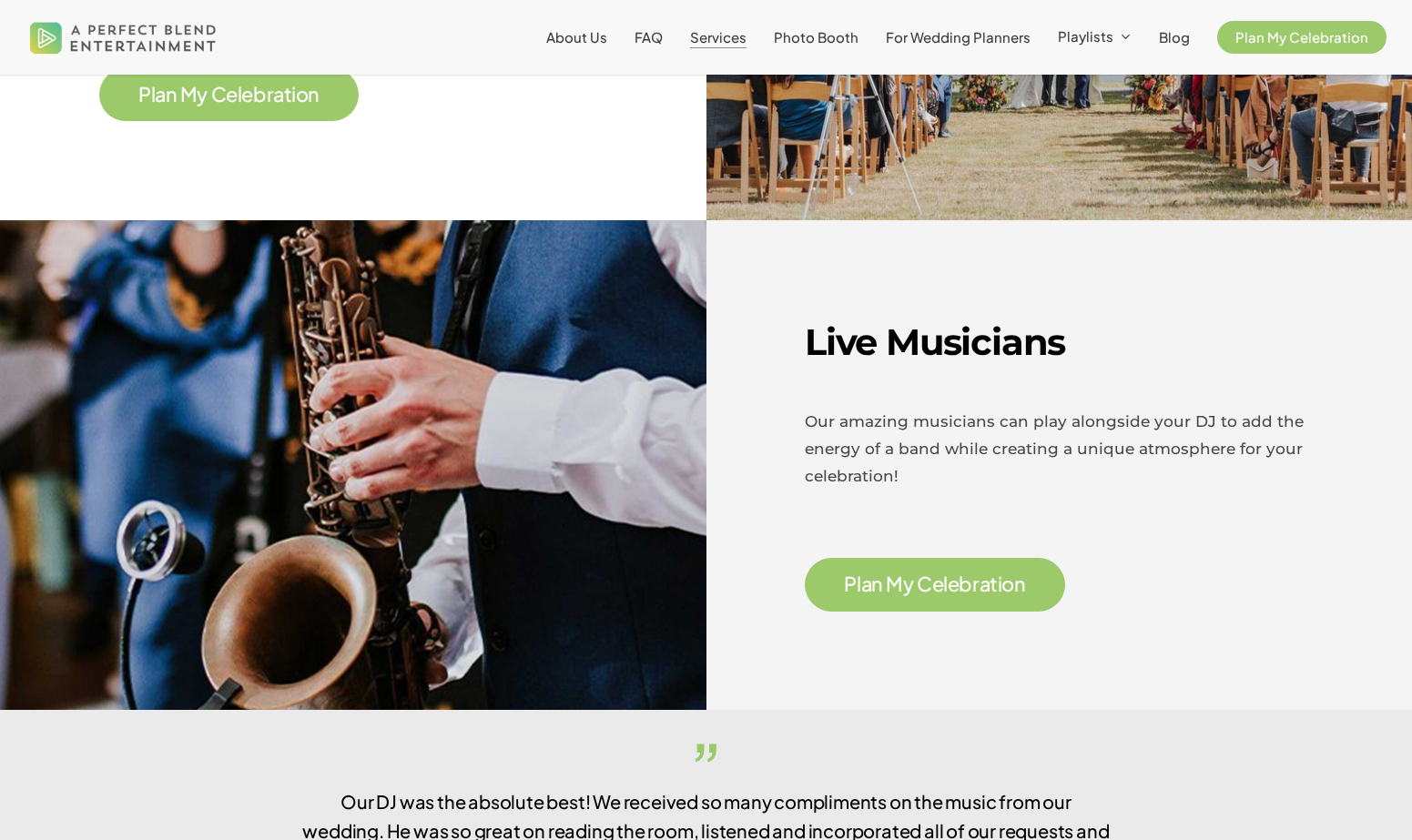
scroll to position [2644, 0]
